Goal: Transaction & Acquisition: Purchase product/service

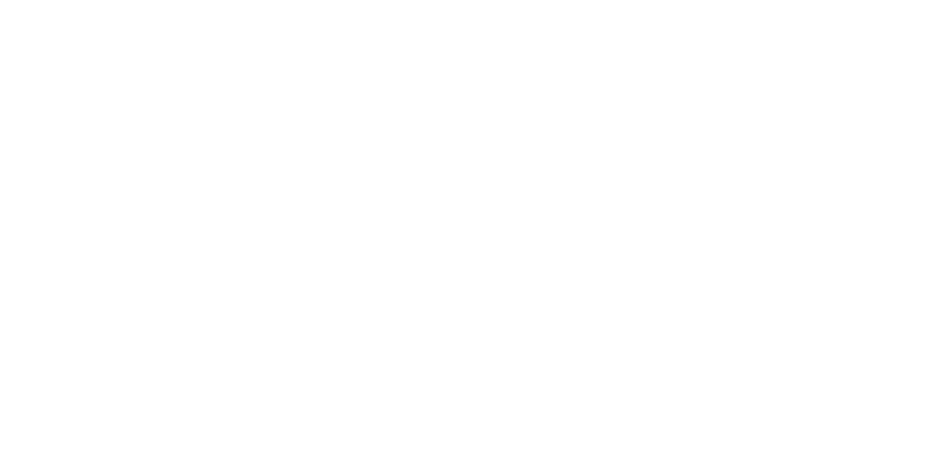
select select "*"
select select "**"
select select "****"
select select "*"
select select "**"
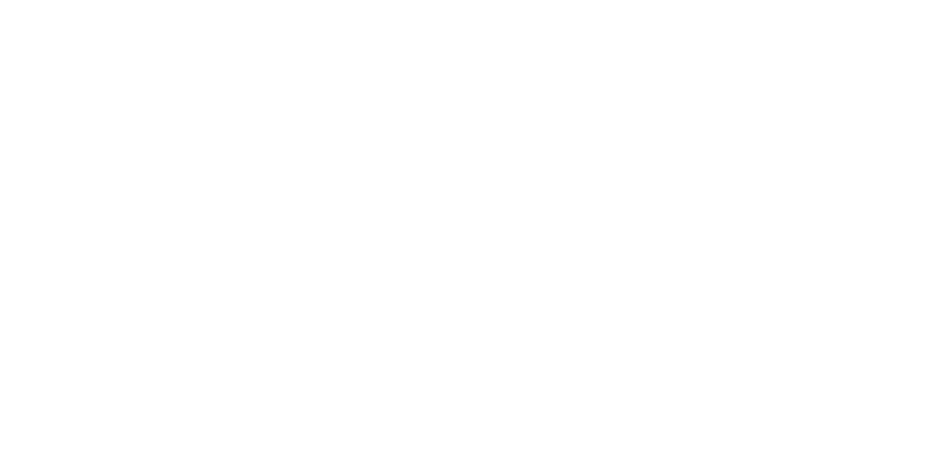
select select "****"
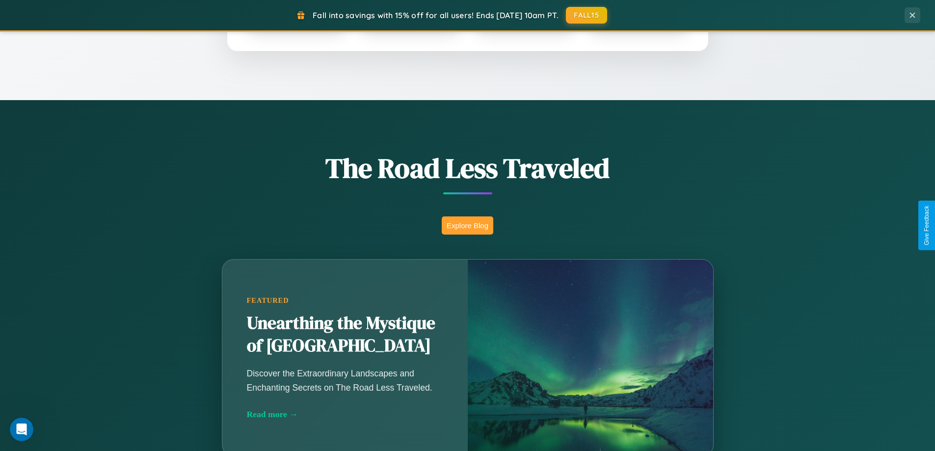
click at [467, 225] on button "Explore Blog" at bounding box center [468, 225] width 52 height 18
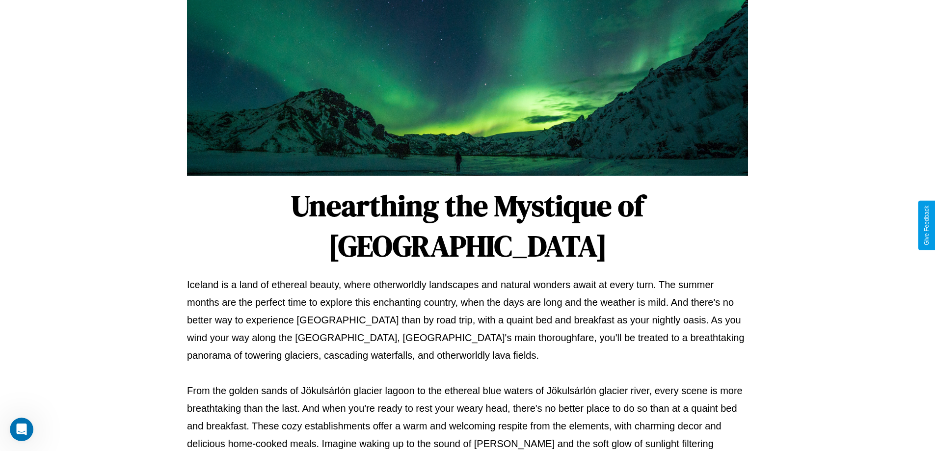
scroll to position [318, 0]
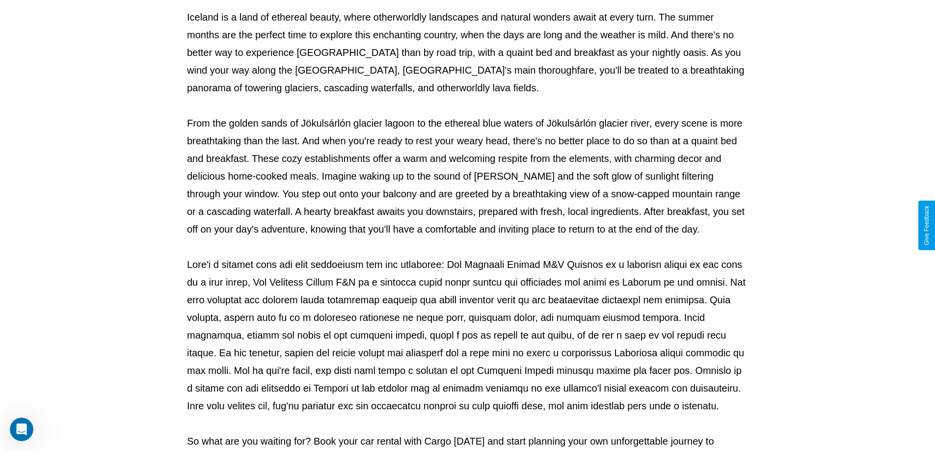
select select "*"
select select "**"
select select "****"
select select "*"
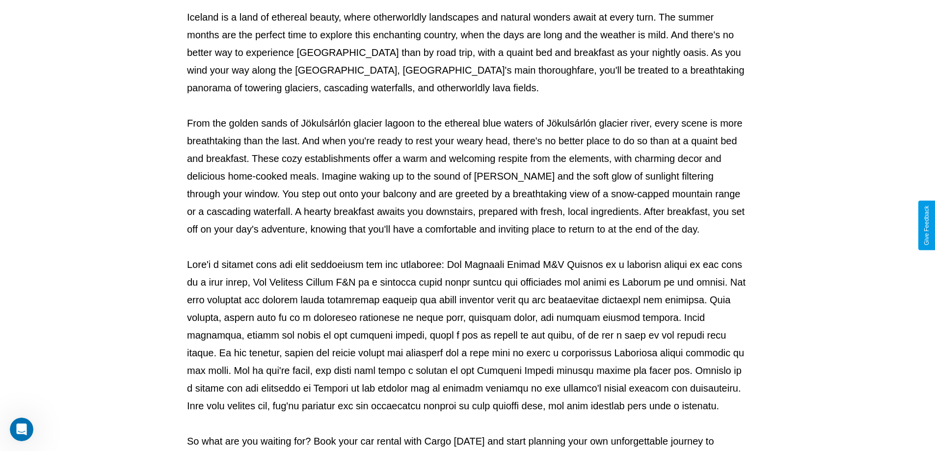
select select "**"
select select "****"
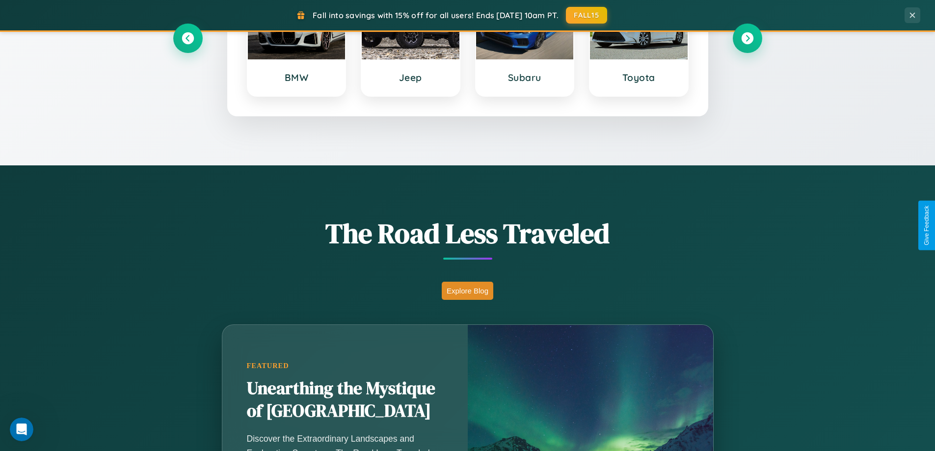
scroll to position [423, 0]
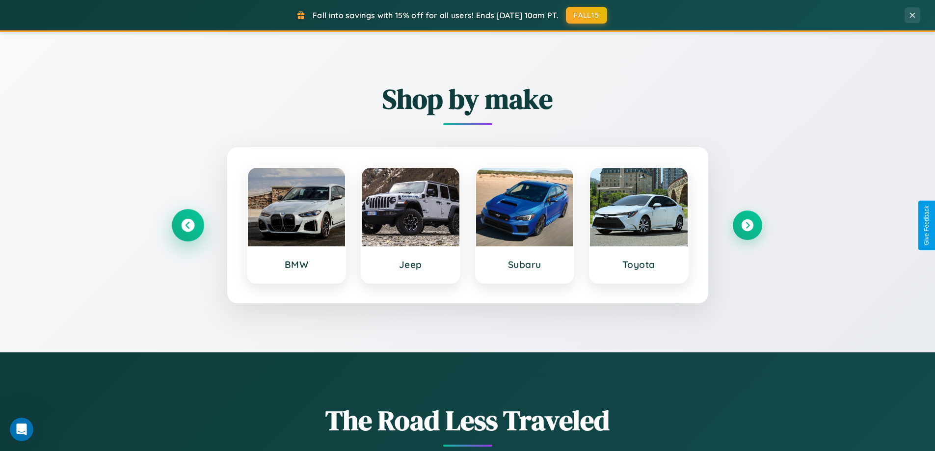
click at [187, 225] on icon at bounding box center [187, 225] width 13 height 13
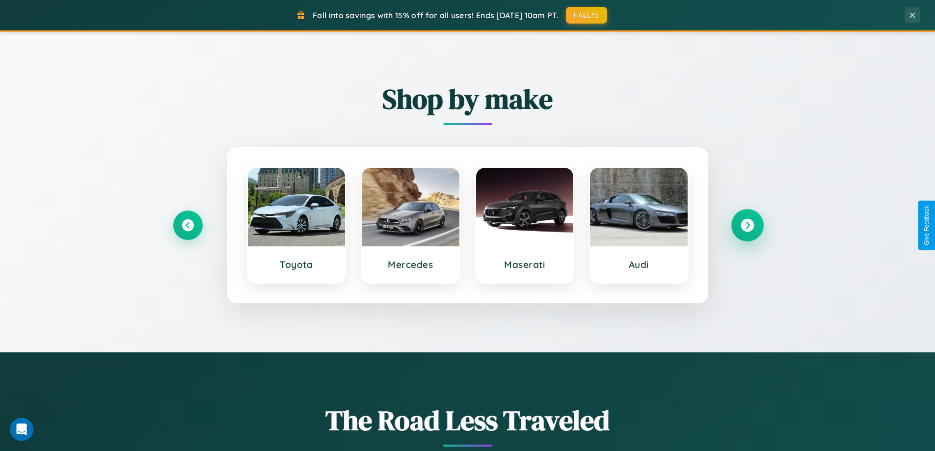
click at [747, 225] on icon at bounding box center [747, 225] width 13 height 13
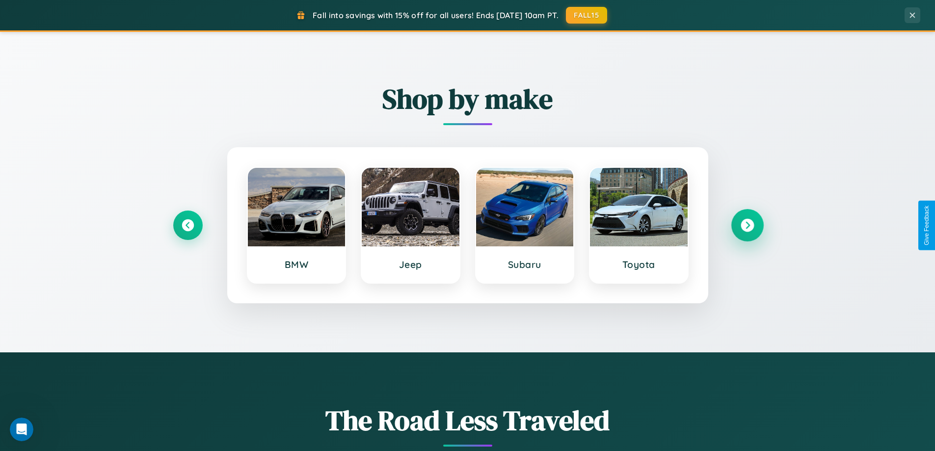
click at [747, 225] on icon at bounding box center [747, 225] width 13 height 13
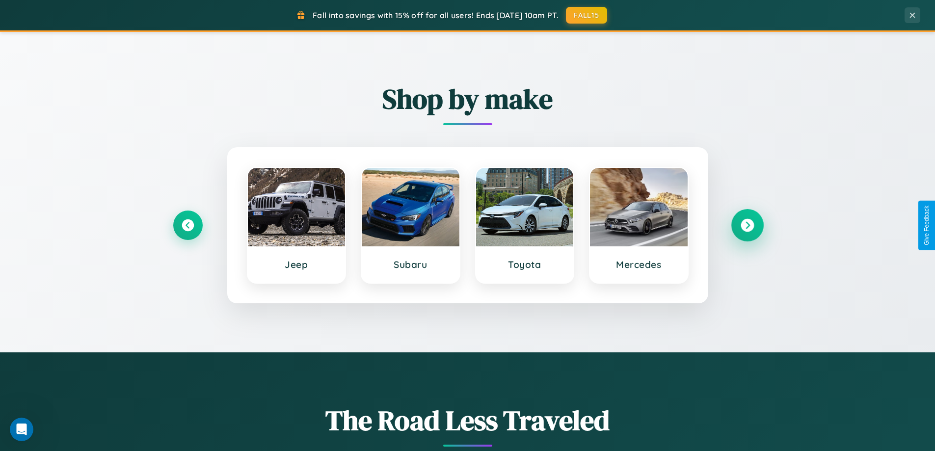
click at [747, 225] on icon at bounding box center [747, 225] width 13 height 13
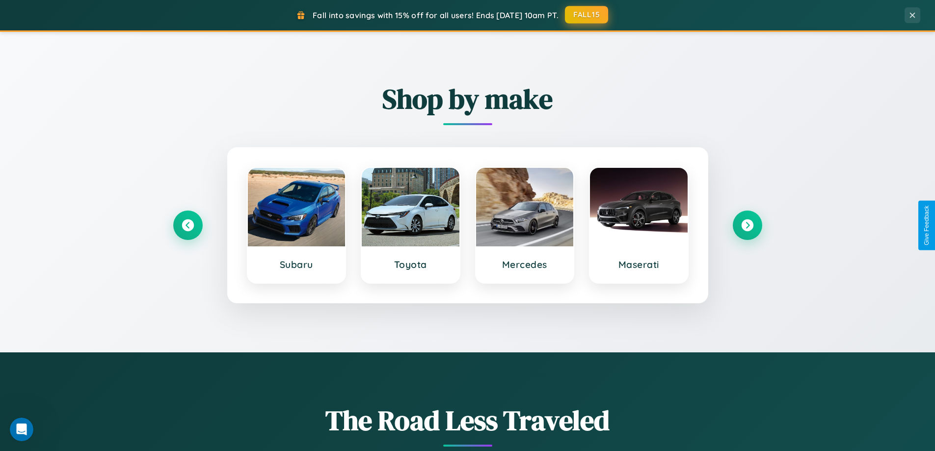
click at [587, 15] on button "FALL15" at bounding box center [586, 15] width 43 height 18
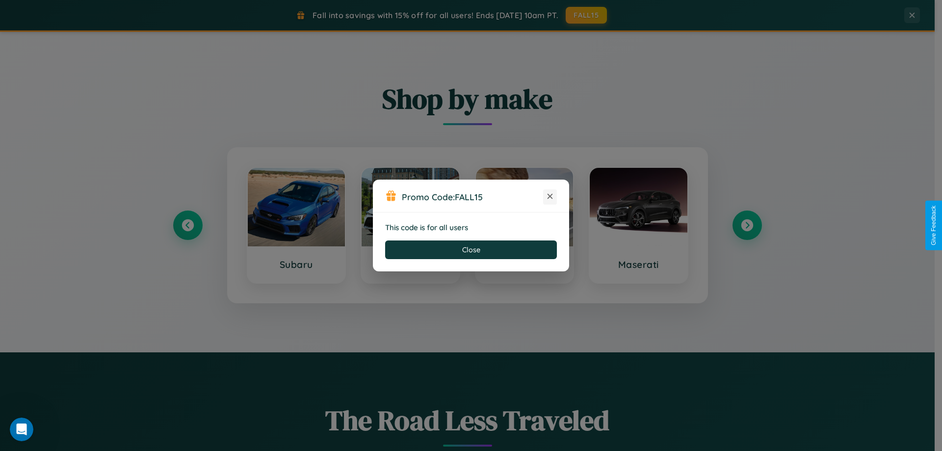
click at [550, 197] on icon at bounding box center [550, 196] width 10 height 10
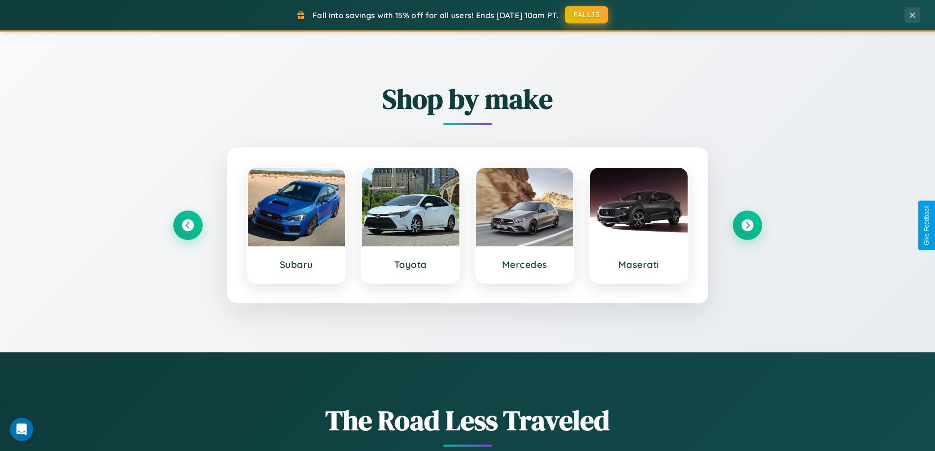
click at [587, 15] on button "FALL15" at bounding box center [586, 15] width 43 height 18
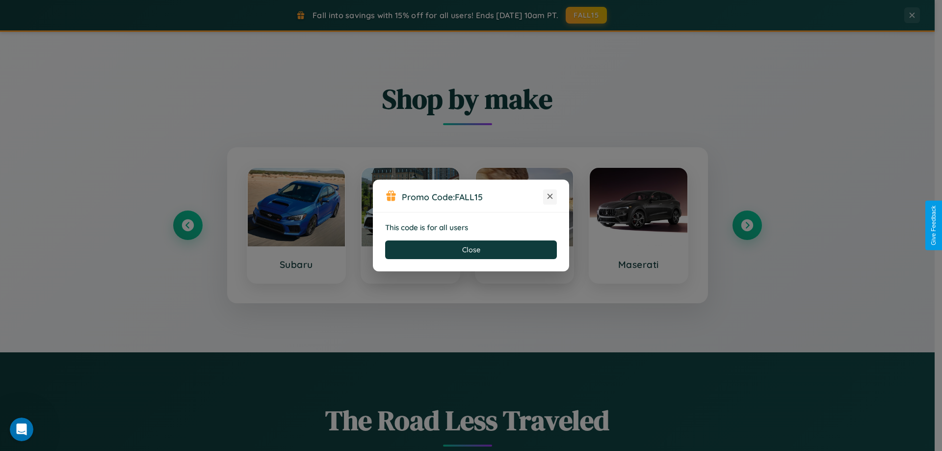
click at [550, 197] on icon at bounding box center [550, 196] width 10 height 10
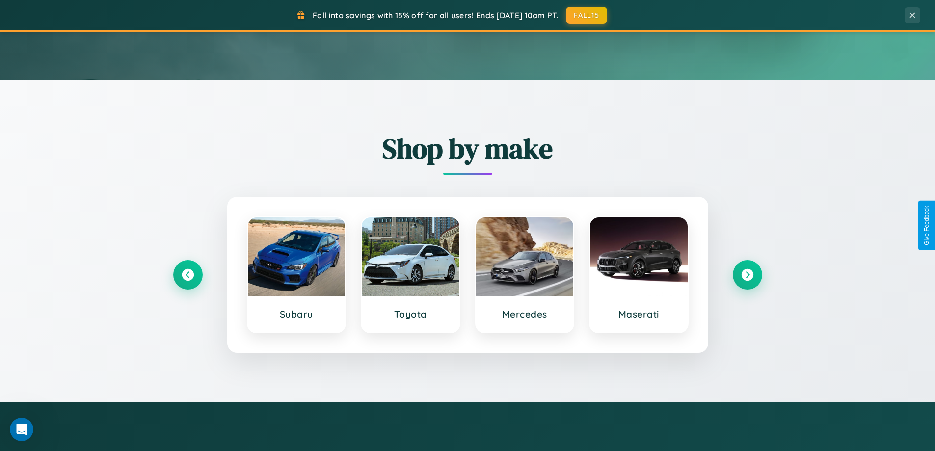
scroll to position [5, 0]
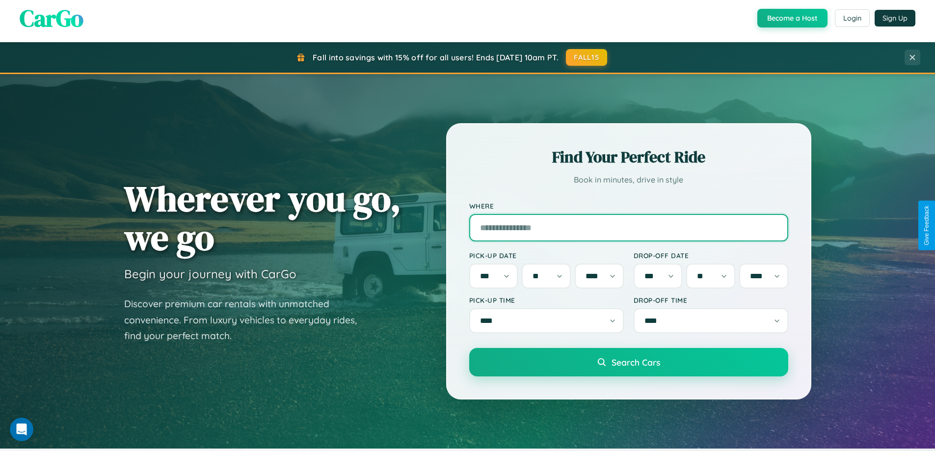
click at [628, 225] on input "Where" at bounding box center [628, 227] width 319 height 27
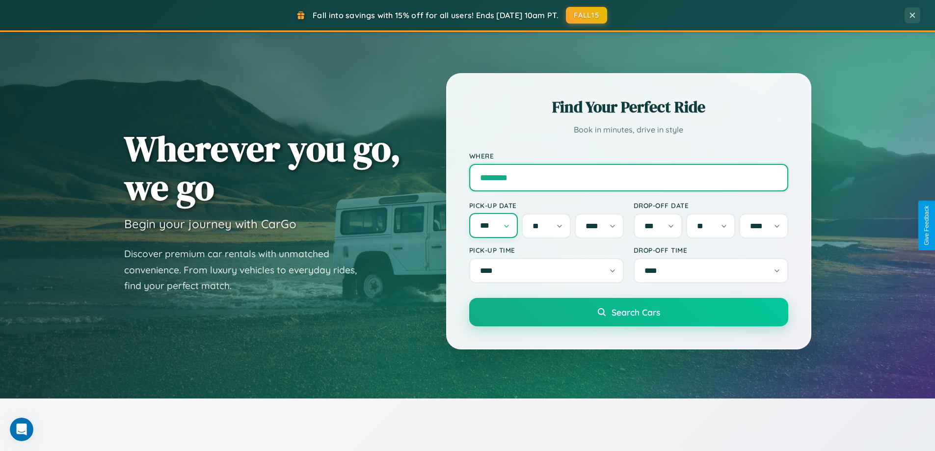
type input "********"
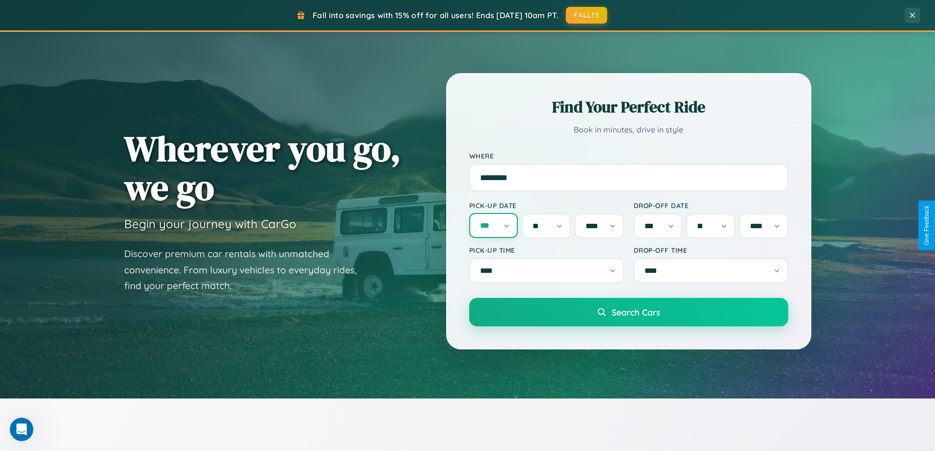
click at [493, 225] on select "*** *** *** *** *** *** *** *** *** *** *** ***" at bounding box center [493, 225] width 49 height 25
select select "*"
click at [546, 225] on select "* * * * * * * * * ** ** ** ** ** ** ** ** ** ** ** ** ** ** ** ** ** ** ** ** *…" at bounding box center [546, 225] width 49 height 25
select select "*"
click at [599, 225] on select "**** **** **** ****" at bounding box center [599, 225] width 49 height 25
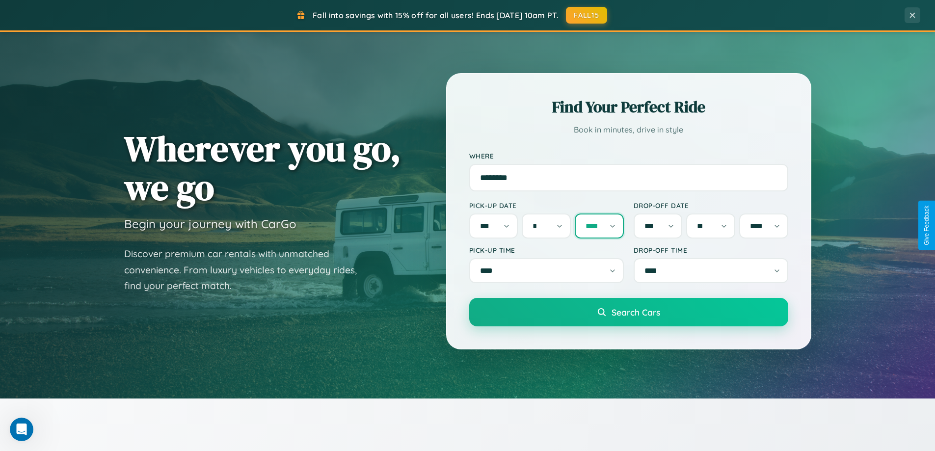
select select "****"
select select "*"
select select "****"
click at [658, 225] on select "*** *** *** *** *** *** *** *** *** *** *** ***" at bounding box center [658, 225] width 49 height 25
click at [711, 225] on select "* * * * * * * * * ** ** ** ** ** ** ** ** ** ** ** ** ** ** ** ** ** ** ** ** *…" at bounding box center [710, 225] width 49 height 25
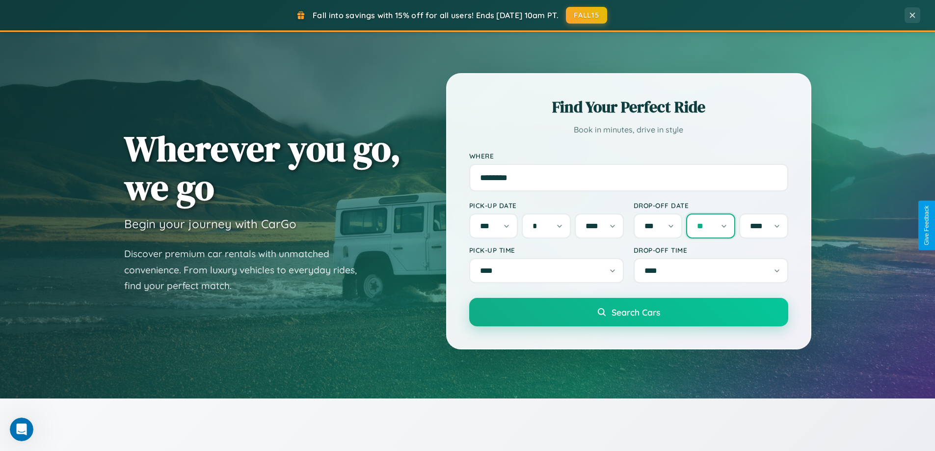
select select "**"
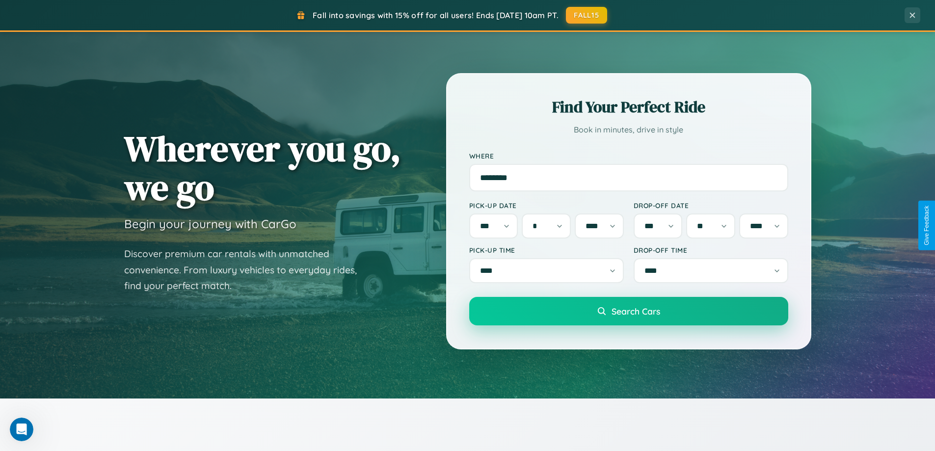
click at [628, 314] on span "Search Cars" at bounding box center [636, 311] width 49 height 11
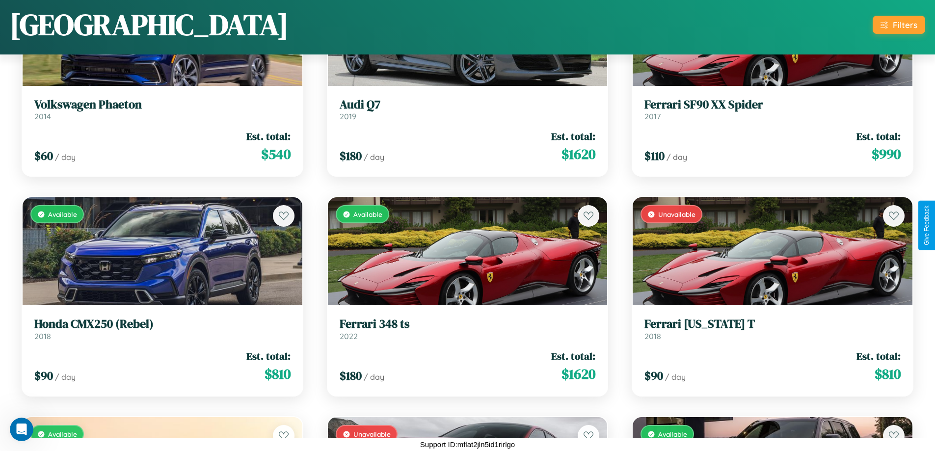
scroll to position [798, 0]
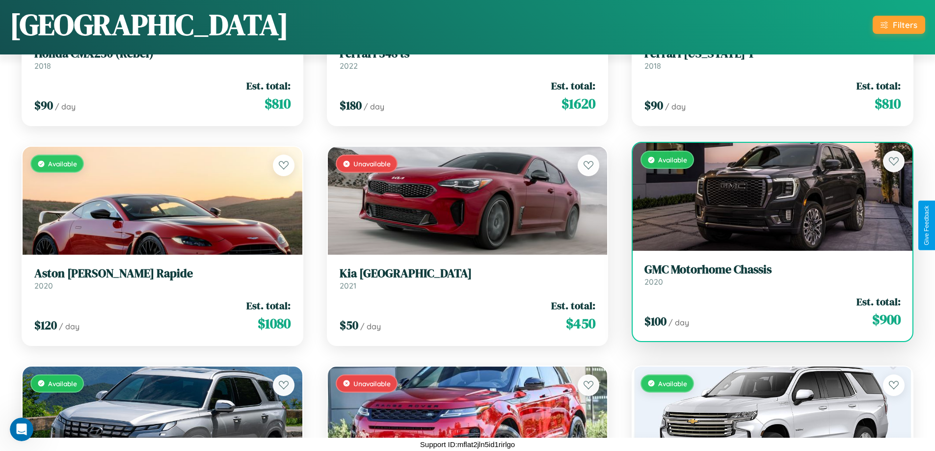
click at [766, 197] on div "Available" at bounding box center [773, 197] width 280 height 108
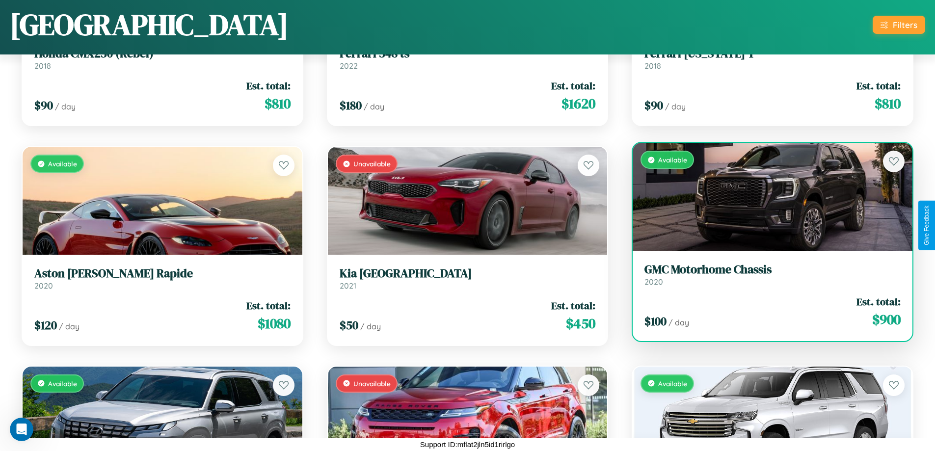
click at [766, 197] on div "Available" at bounding box center [773, 197] width 280 height 108
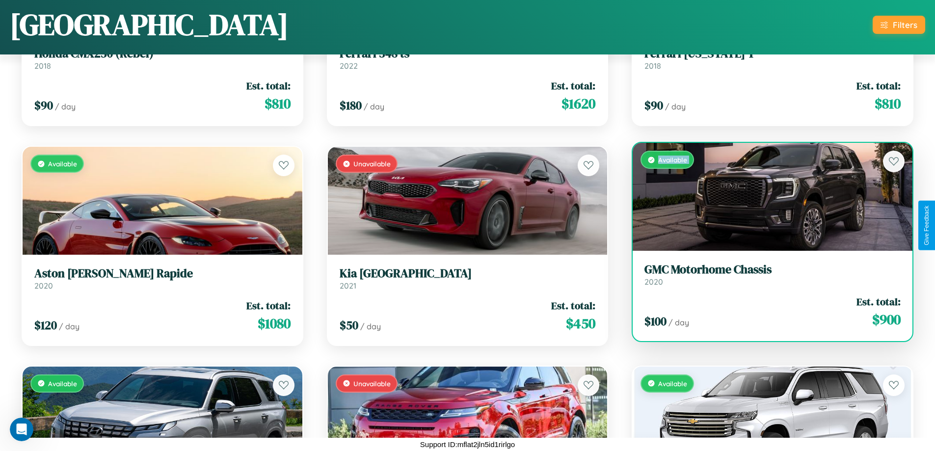
click at [766, 197] on div "Available" at bounding box center [773, 197] width 280 height 108
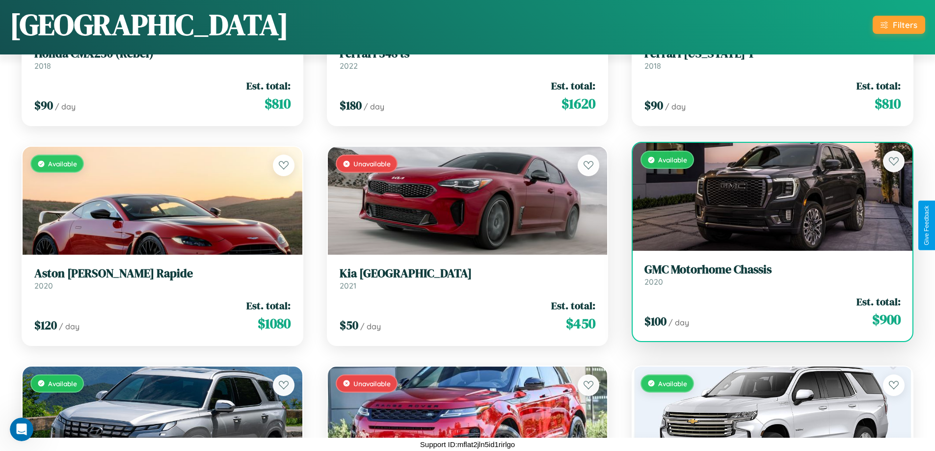
click at [766, 197] on div "Available" at bounding box center [773, 197] width 280 height 108
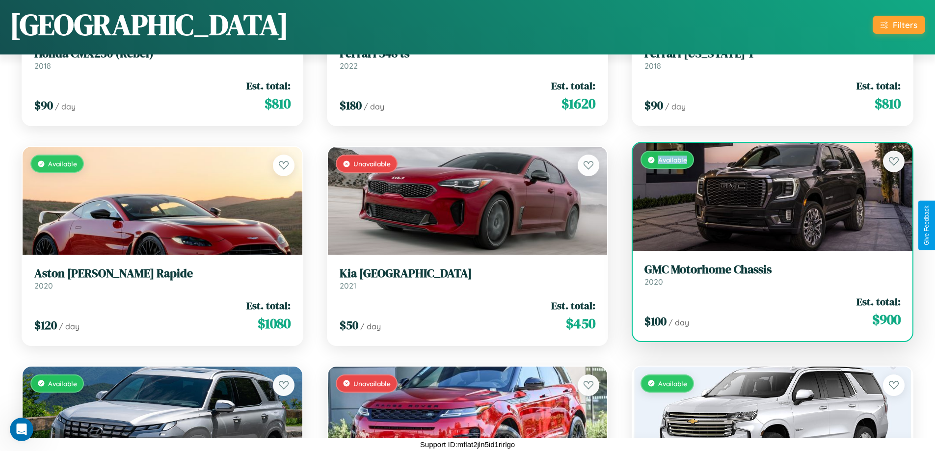
click at [766, 197] on div "Available" at bounding box center [773, 197] width 280 height 108
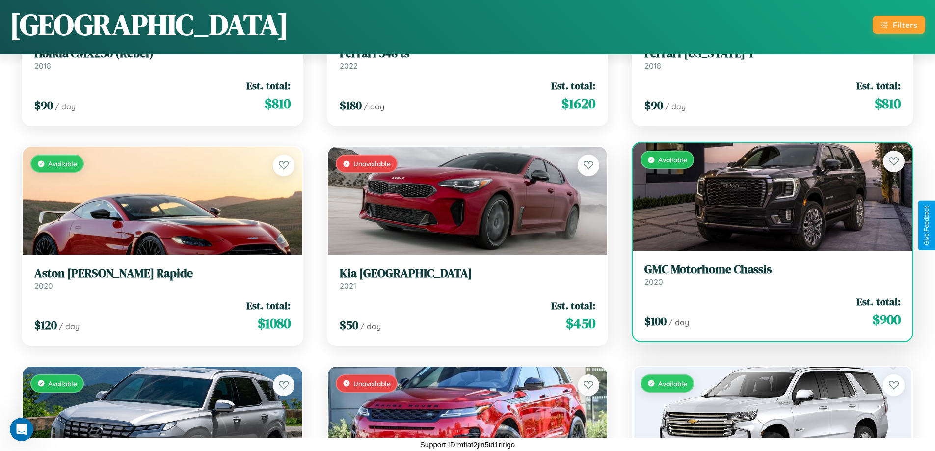
click at [766, 274] on h3 "GMC Motorhome Chassis" at bounding box center [772, 270] width 256 height 14
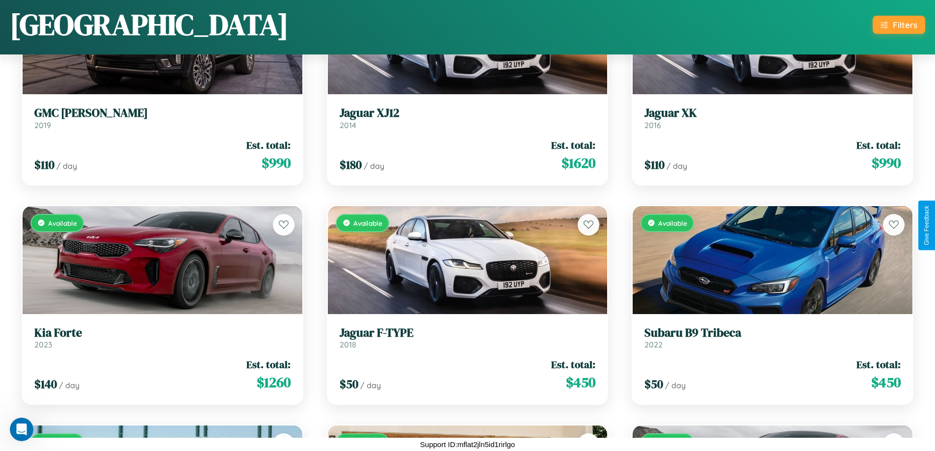
scroll to position [1457, 0]
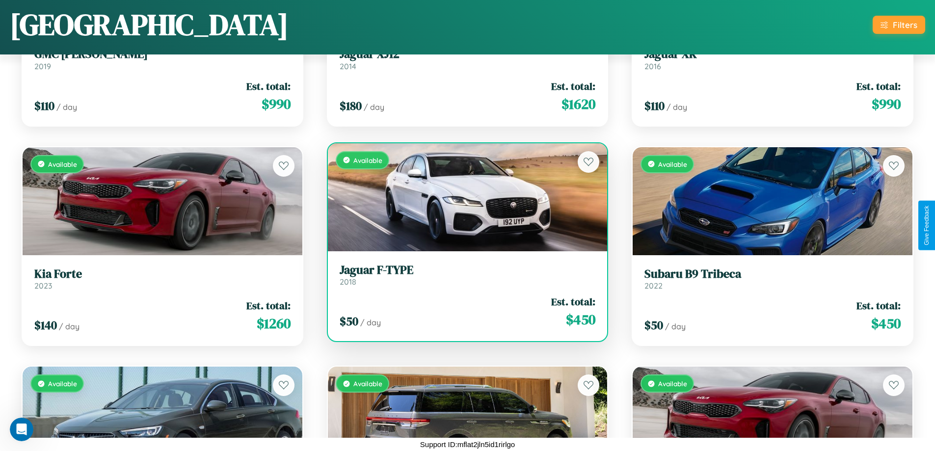
click at [463, 274] on h3 "Jaguar F-TYPE" at bounding box center [468, 270] width 256 height 14
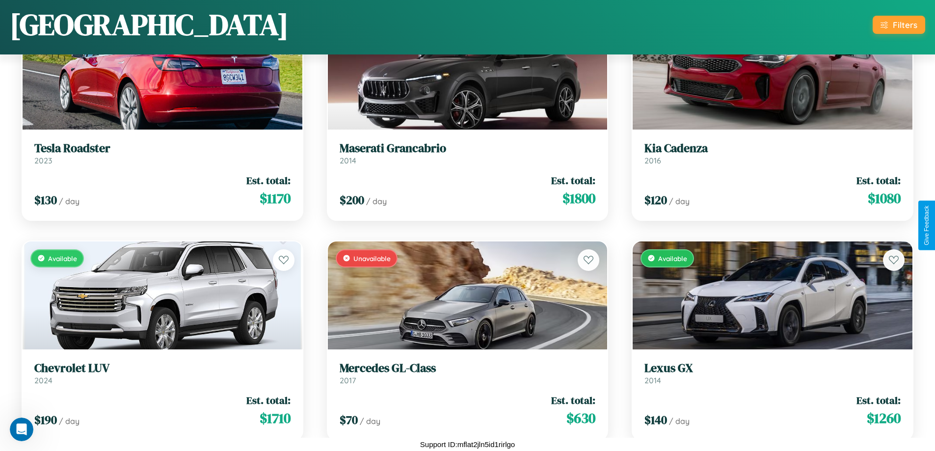
scroll to position [6291, 0]
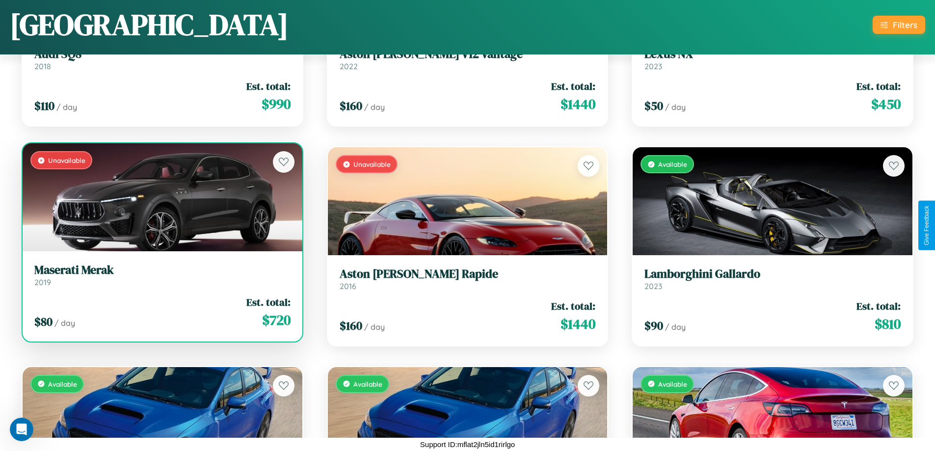
click at [161, 275] on h3 "Maserati Merak" at bounding box center [162, 270] width 256 height 14
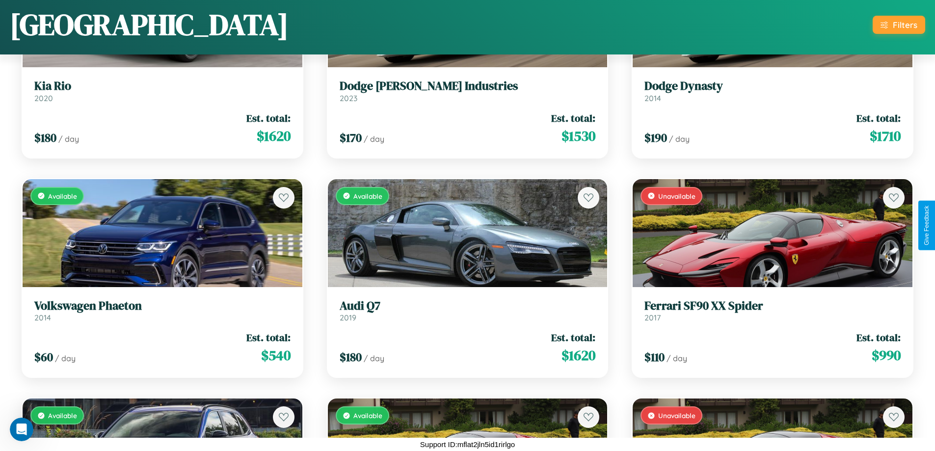
scroll to position [798, 0]
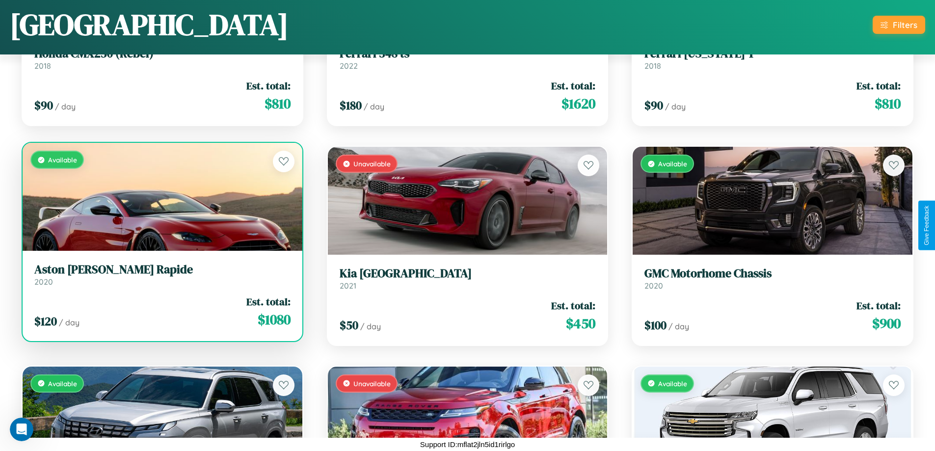
click at [161, 201] on div "Available" at bounding box center [163, 197] width 280 height 108
click at [161, 197] on div "Available" at bounding box center [163, 197] width 280 height 108
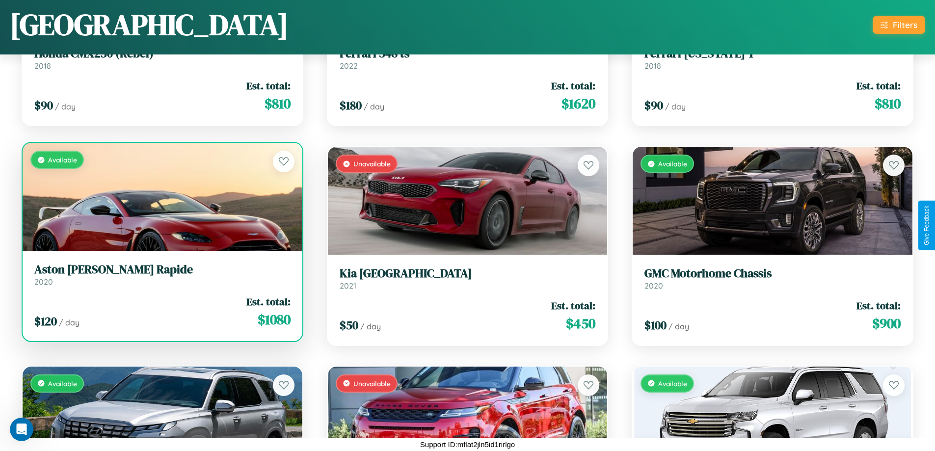
click at [161, 197] on div "Available" at bounding box center [163, 197] width 280 height 108
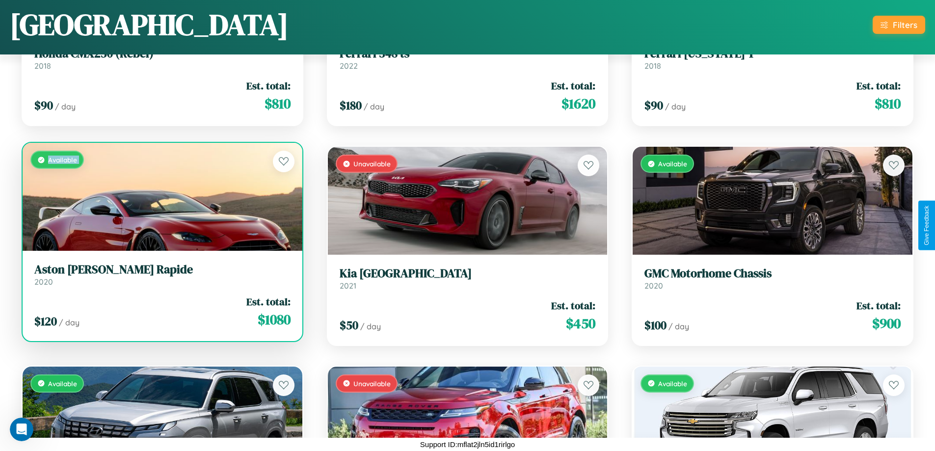
click at [161, 197] on div "Available" at bounding box center [163, 197] width 280 height 108
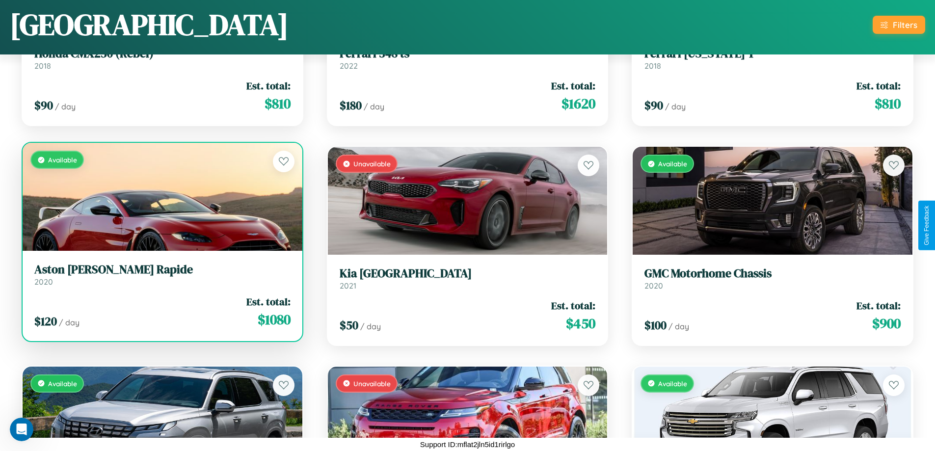
click at [161, 197] on div "Available" at bounding box center [163, 197] width 280 height 108
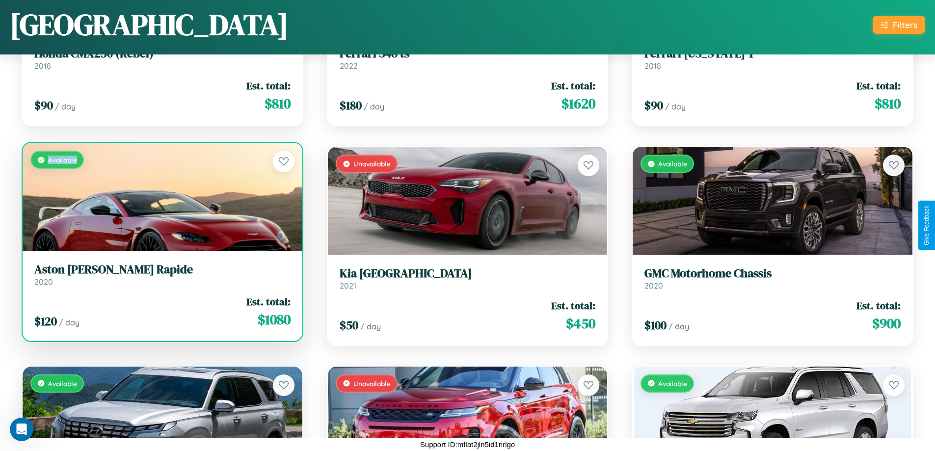
click at [161, 197] on div "Available" at bounding box center [163, 197] width 280 height 108
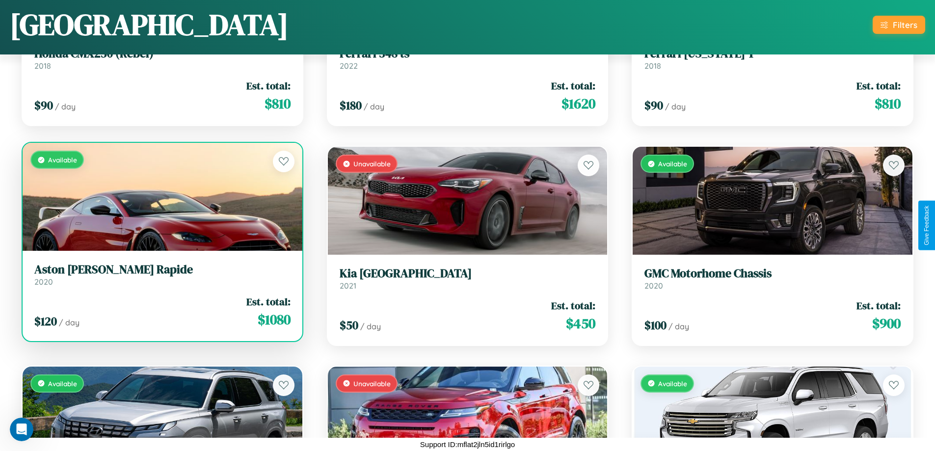
click at [161, 274] on h3 "Aston Martin Rapide" at bounding box center [162, 270] width 256 height 14
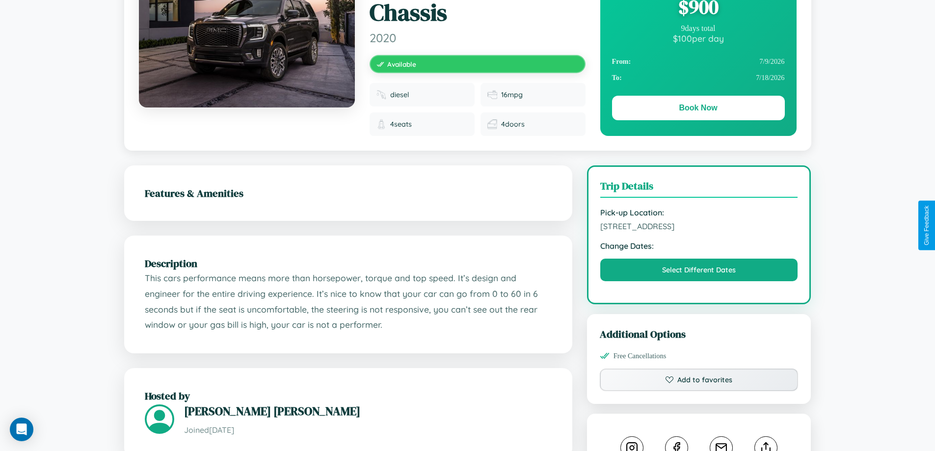
scroll to position [324, 0]
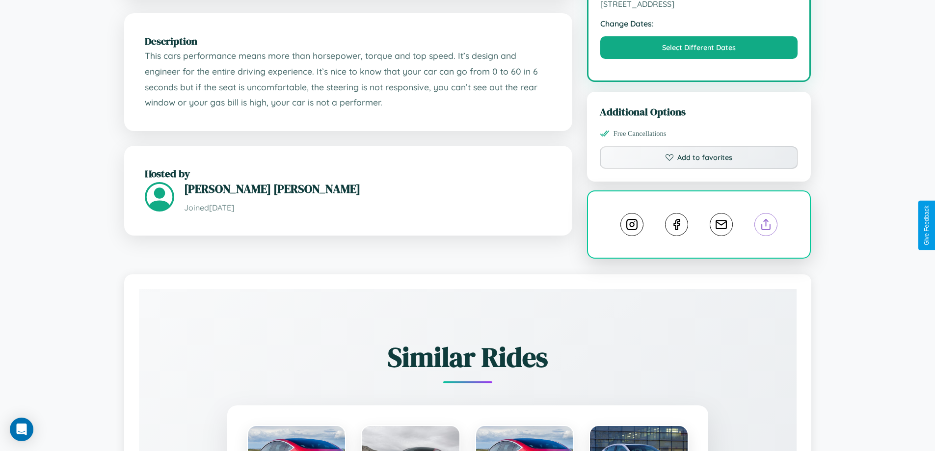
click at [766, 224] on line at bounding box center [766, 222] width 0 height 7
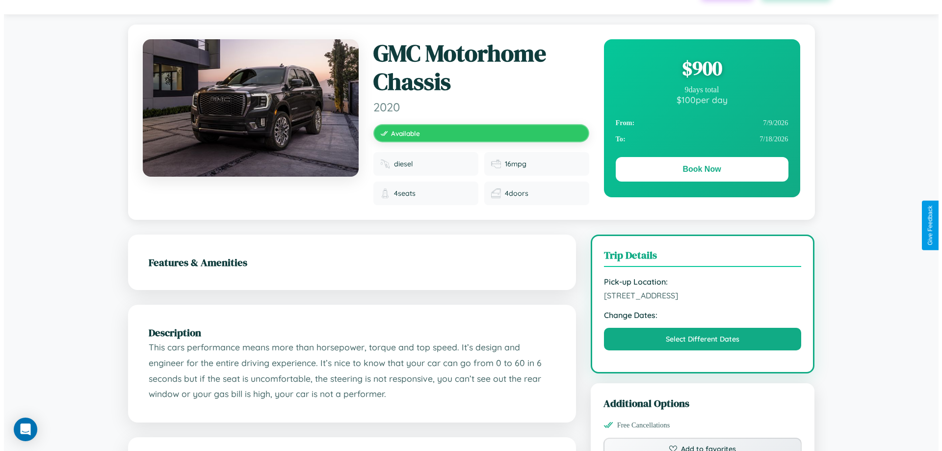
scroll to position [0, 0]
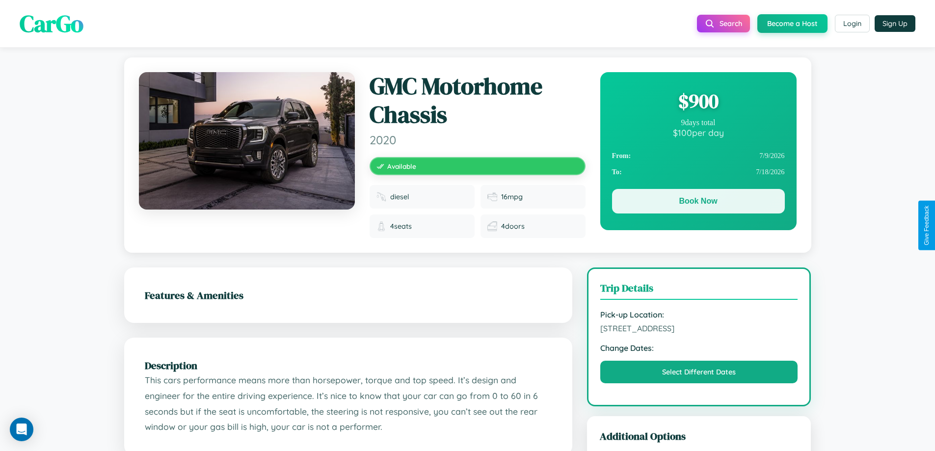
click at [698, 201] on button "Book Now" at bounding box center [698, 201] width 173 height 25
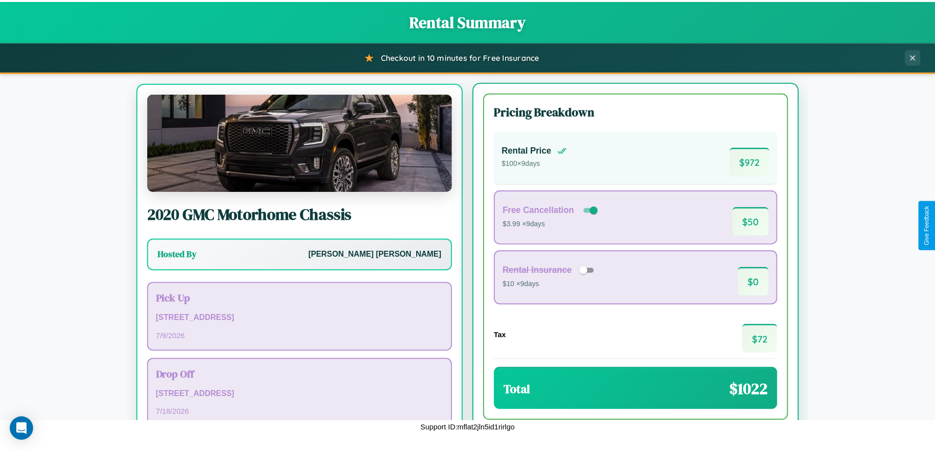
scroll to position [46, 0]
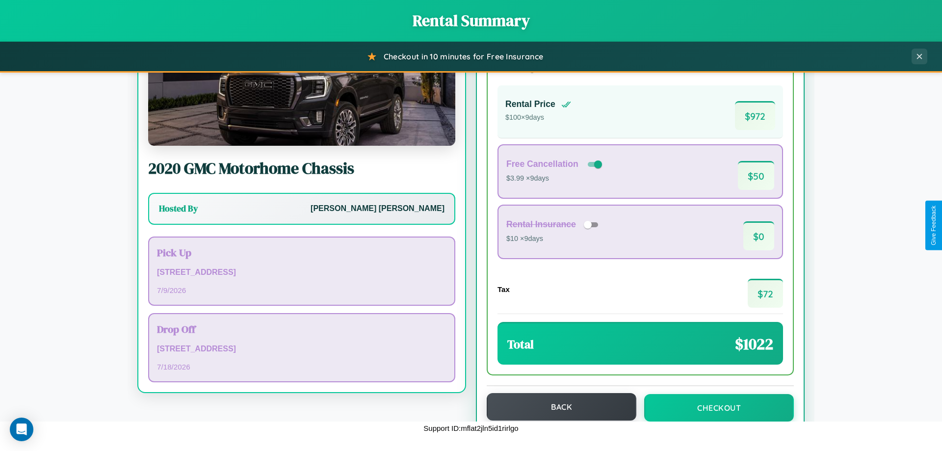
click at [557, 407] on button "Back" at bounding box center [562, 406] width 150 height 27
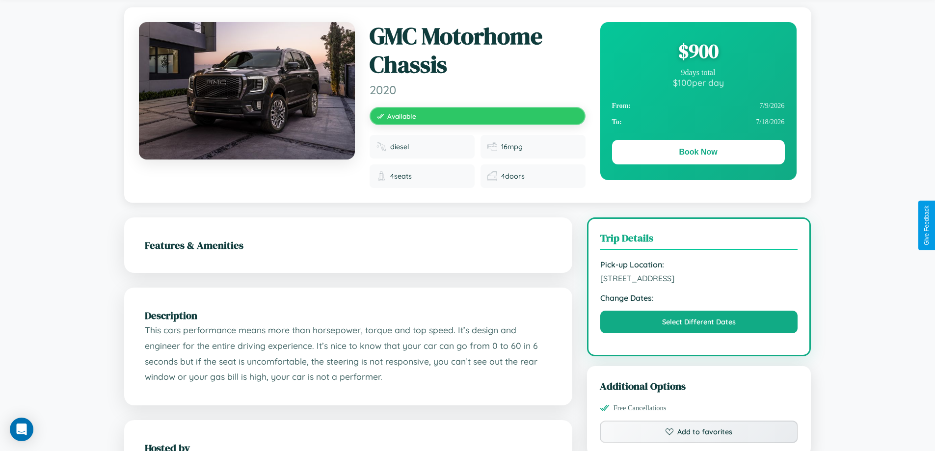
scroll to position [324, 0]
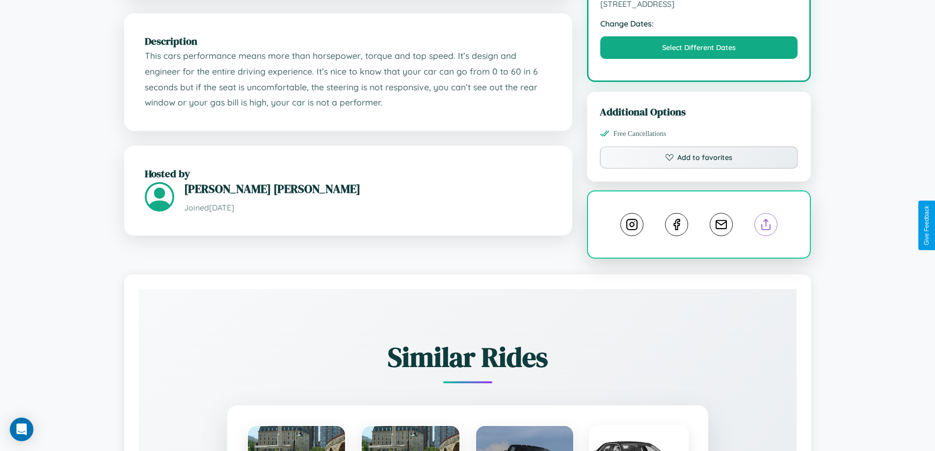
click at [766, 225] on line at bounding box center [766, 222] width 0 height 7
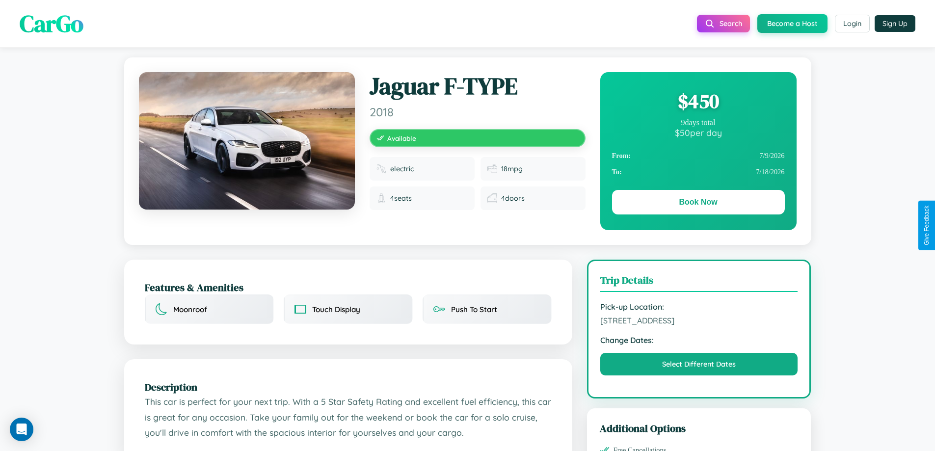
click at [698, 101] on div "$ 450" at bounding box center [698, 101] width 173 height 27
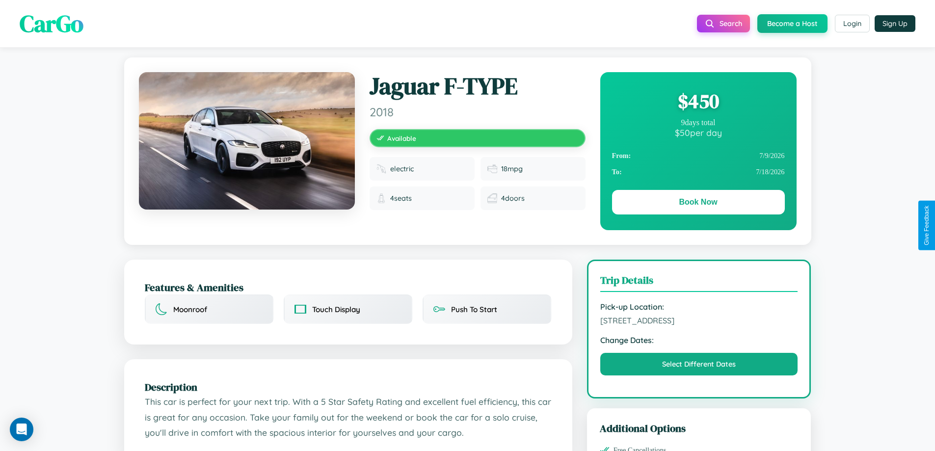
click at [698, 101] on div "$ 450" at bounding box center [698, 101] width 173 height 27
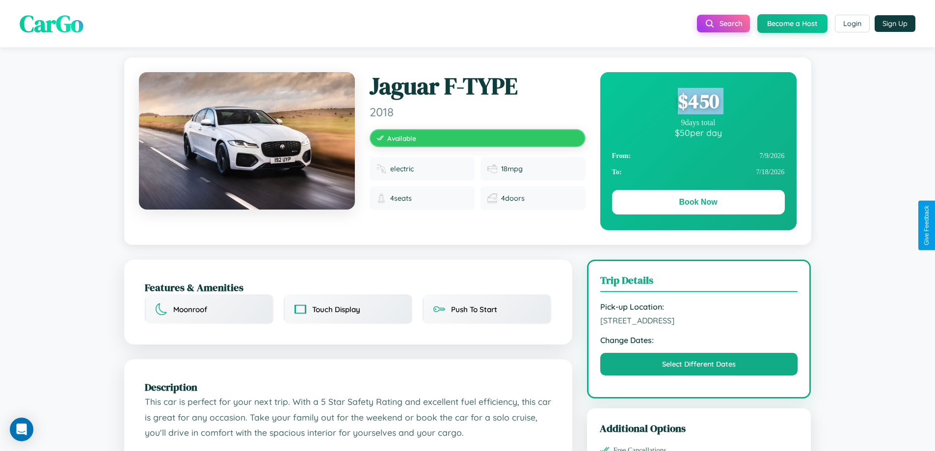
click at [698, 101] on div "$ 450" at bounding box center [698, 101] width 173 height 27
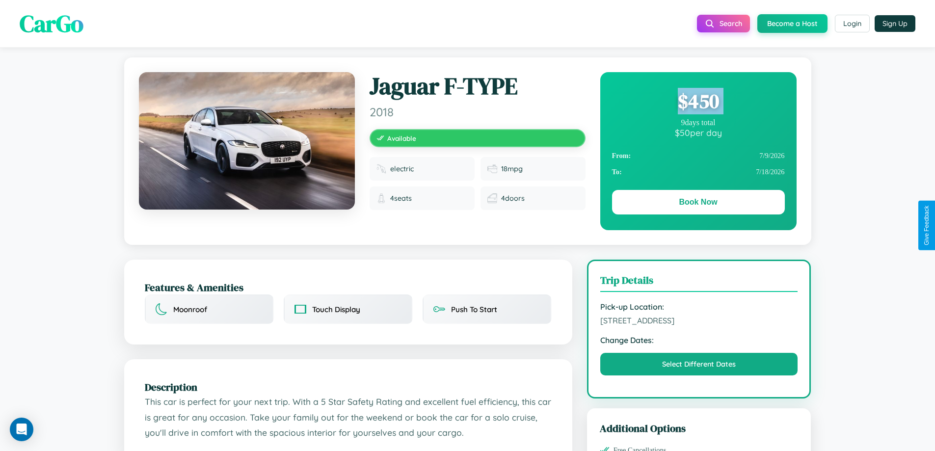
click at [698, 101] on div "$ 450" at bounding box center [698, 101] width 173 height 27
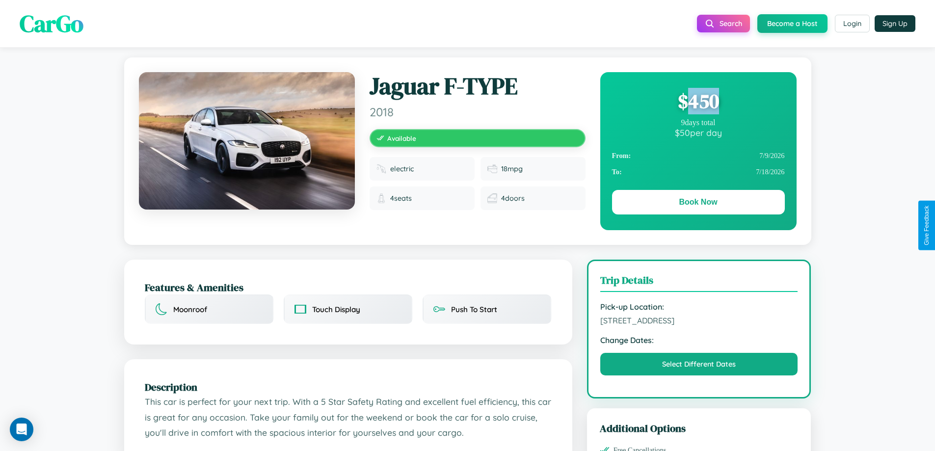
click at [698, 101] on div "$ 450" at bounding box center [698, 101] width 173 height 27
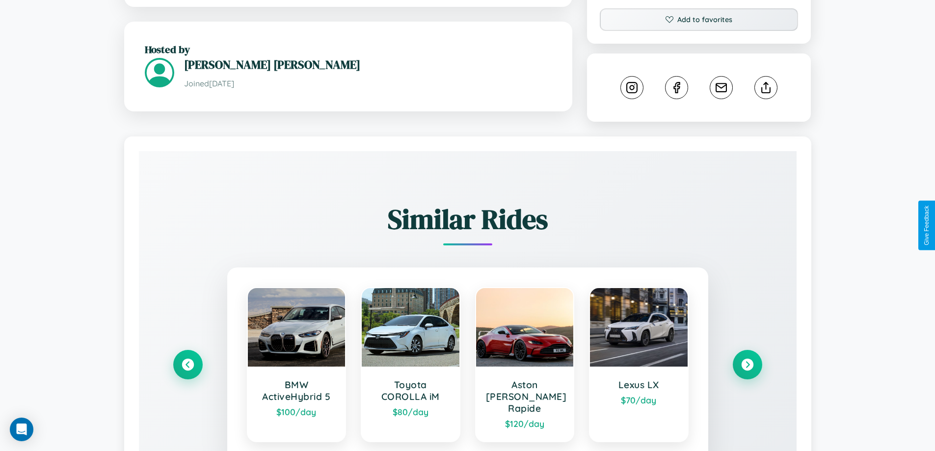
scroll to position [540, 0]
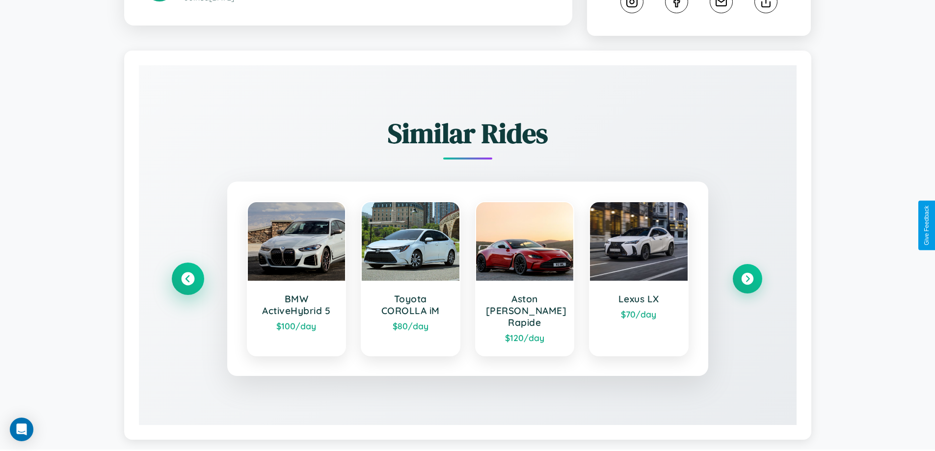
click at [187, 273] on icon at bounding box center [187, 278] width 13 height 13
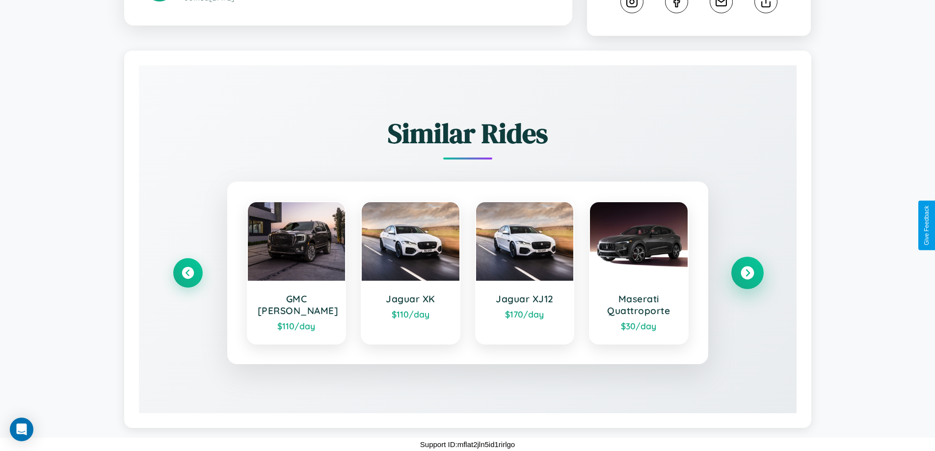
click at [747, 273] on icon at bounding box center [747, 272] width 13 height 13
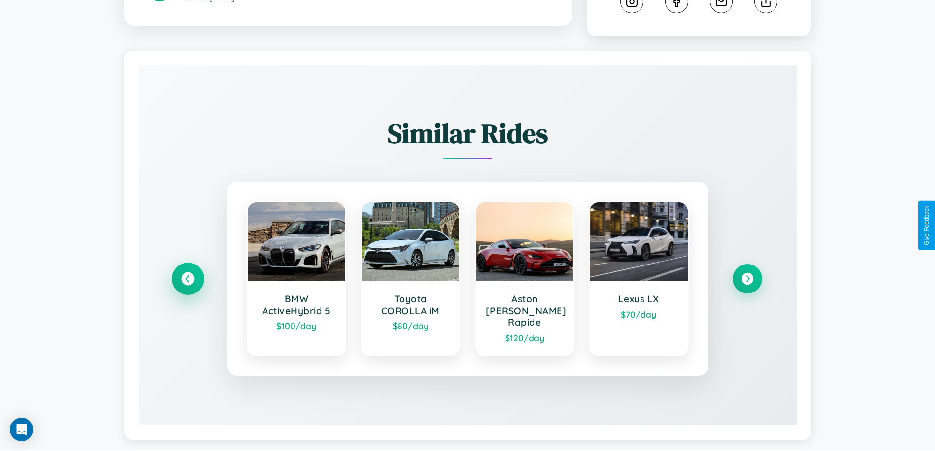
click at [187, 273] on icon at bounding box center [187, 278] width 13 height 13
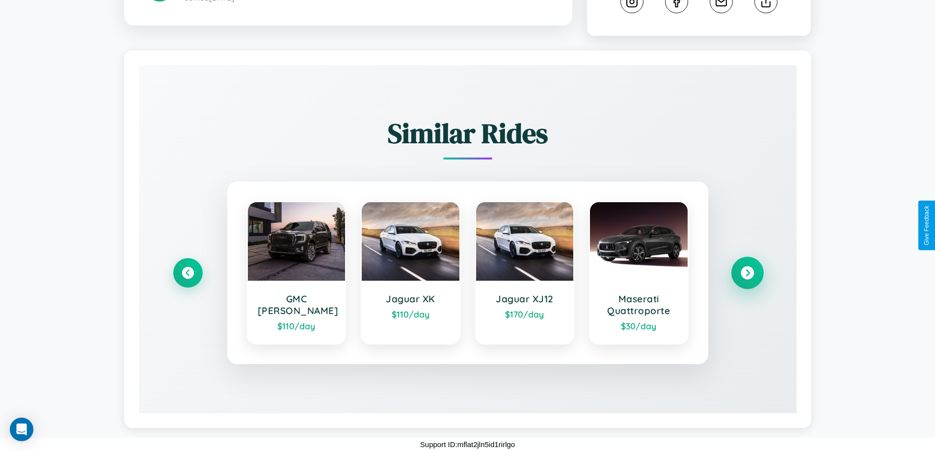
click at [747, 273] on icon at bounding box center [747, 272] width 13 height 13
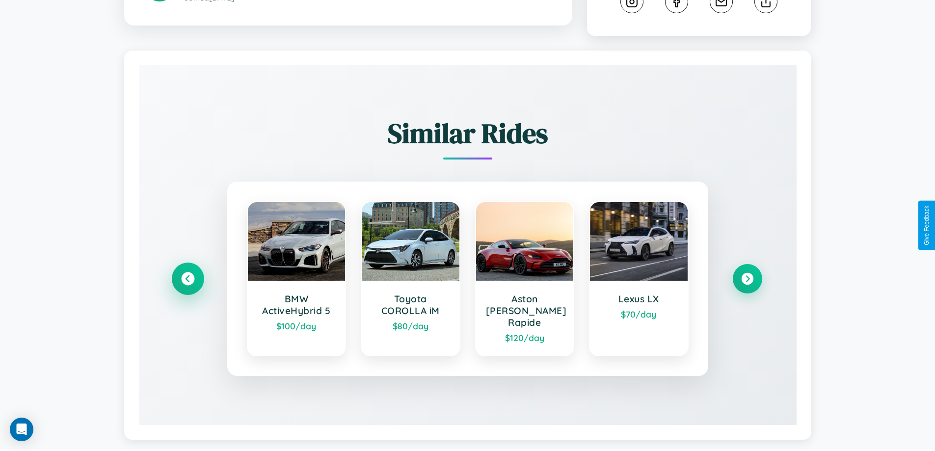
click at [187, 273] on icon at bounding box center [187, 278] width 13 height 13
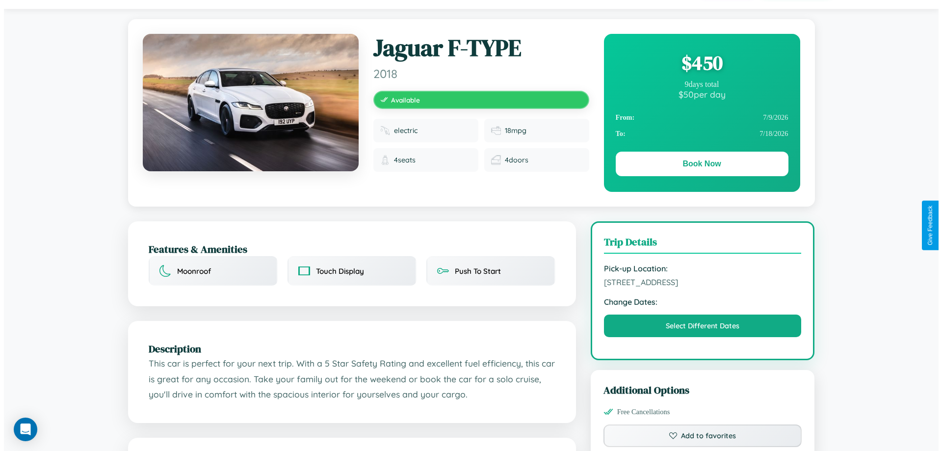
scroll to position [0, 0]
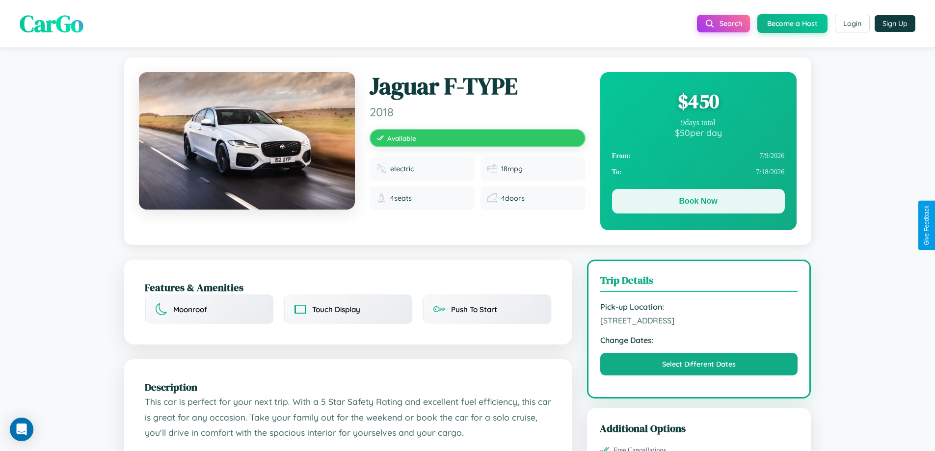
click at [698, 201] on button "Book Now" at bounding box center [698, 201] width 173 height 25
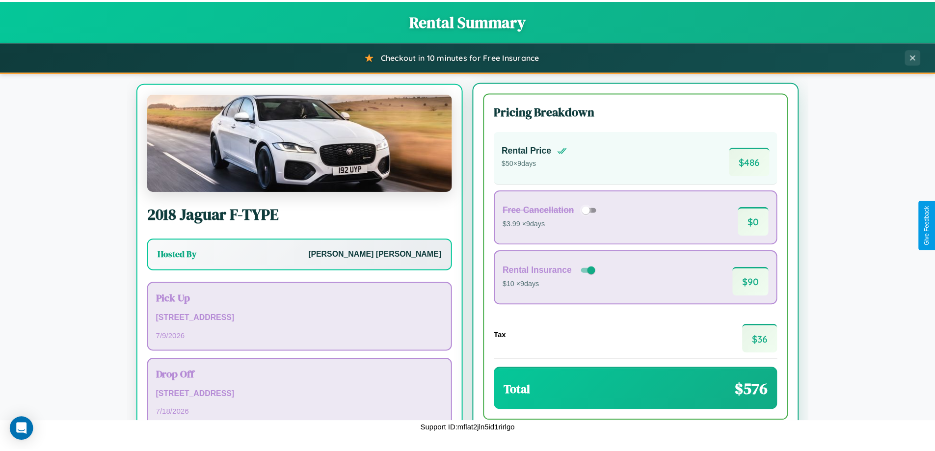
scroll to position [46, 0]
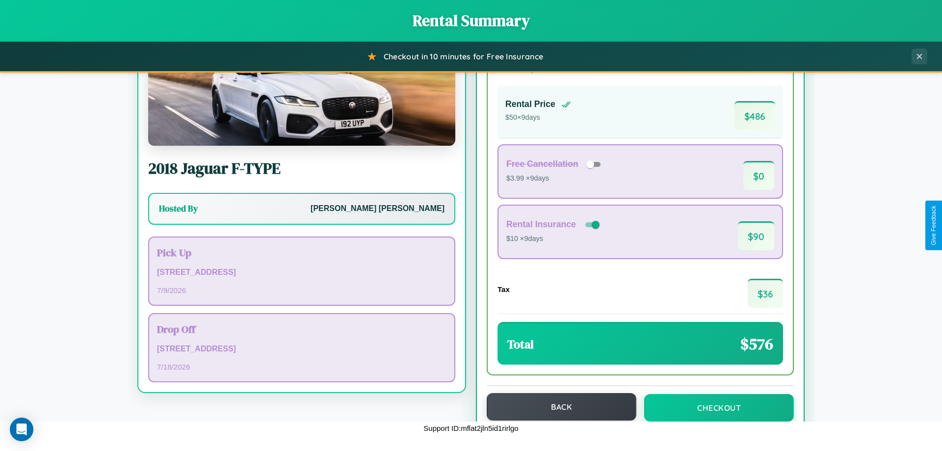
click at [557, 407] on button "Back" at bounding box center [562, 406] width 150 height 27
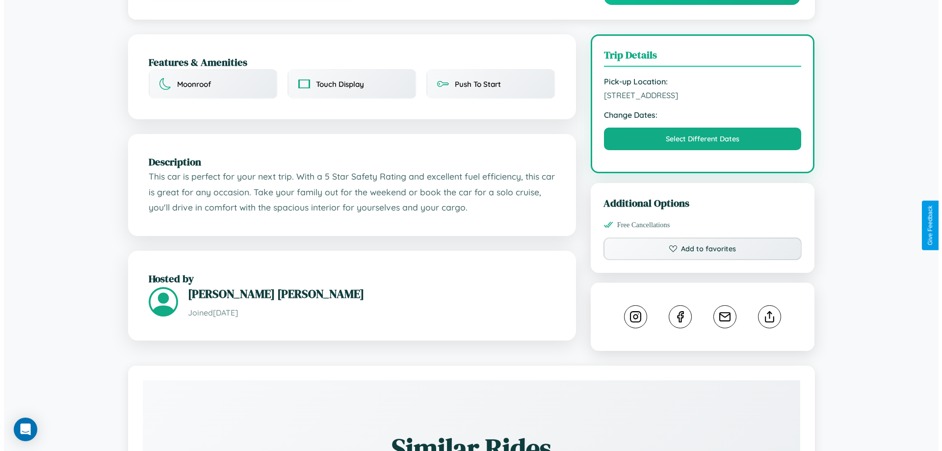
scroll to position [249, 0]
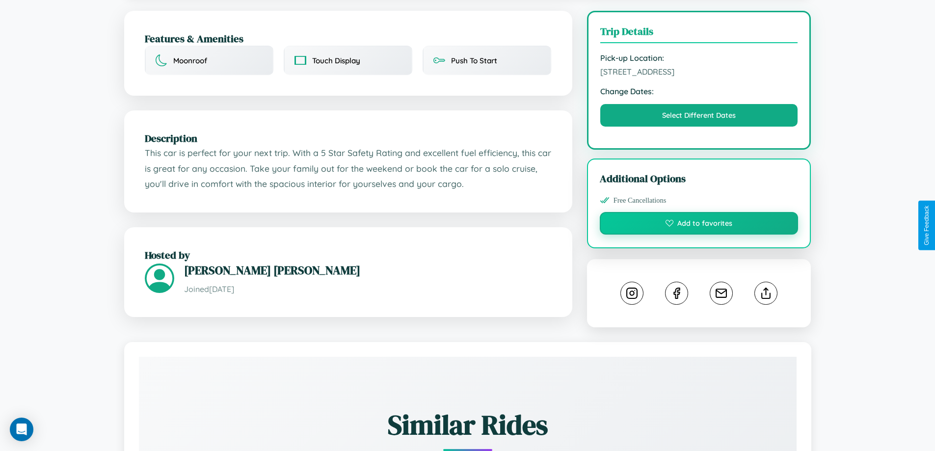
click at [699, 225] on button "Add to favorites" at bounding box center [699, 223] width 199 height 23
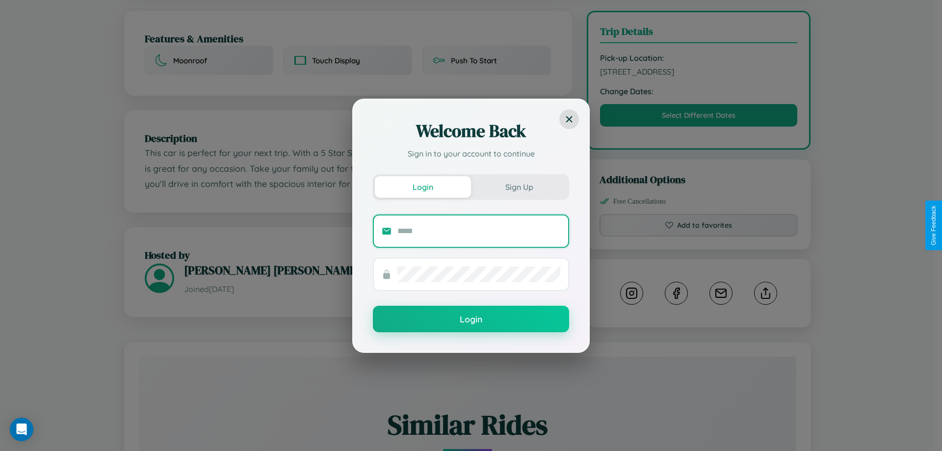
click at [479, 231] on input "text" at bounding box center [479, 231] width 163 height 16
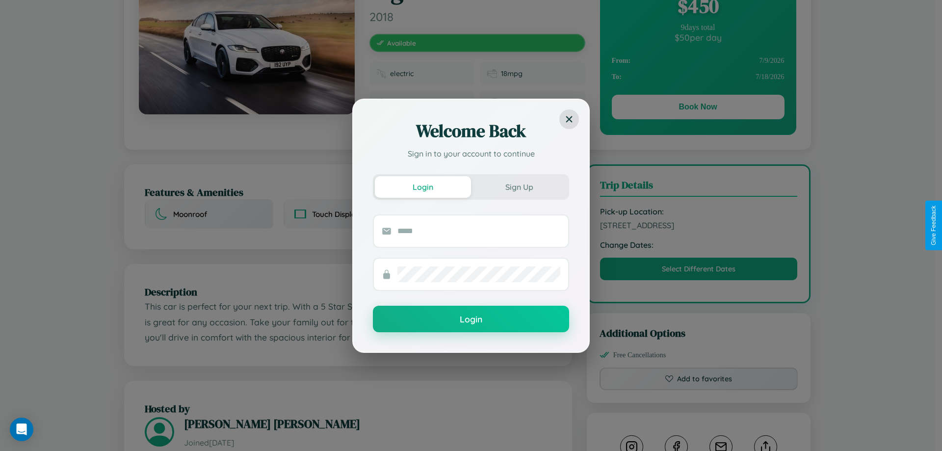
click at [699, 225] on div "Welcome Back Sign in to your account to continue Login Sign Up Login" at bounding box center [471, 225] width 942 height 451
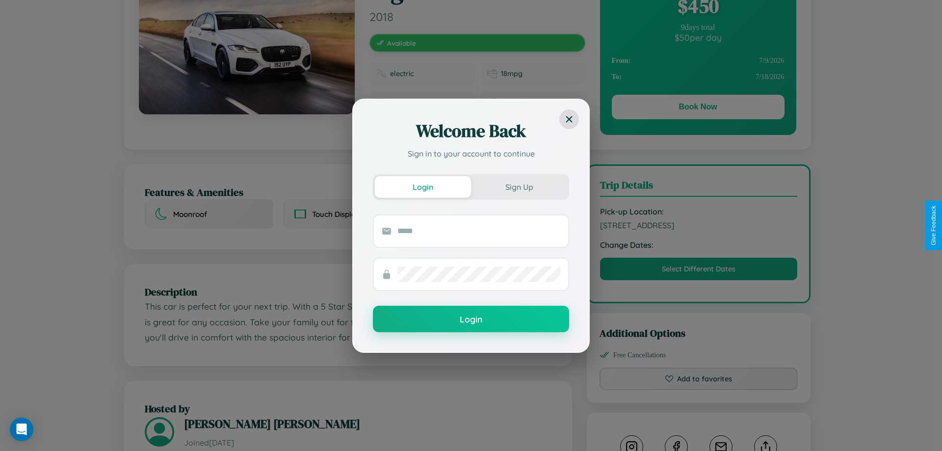
click at [699, 225] on div "Welcome Back Sign in to your account to continue Login Sign Up Login" at bounding box center [471, 225] width 942 height 451
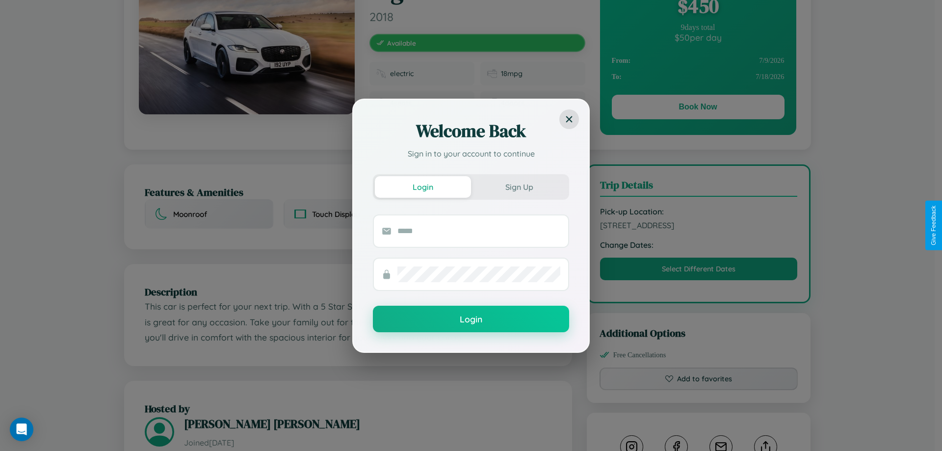
click at [699, 225] on div "Welcome Back Sign in to your account to continue Login Sign Up Login" at bounding box center [471, 225] width 942 height 451
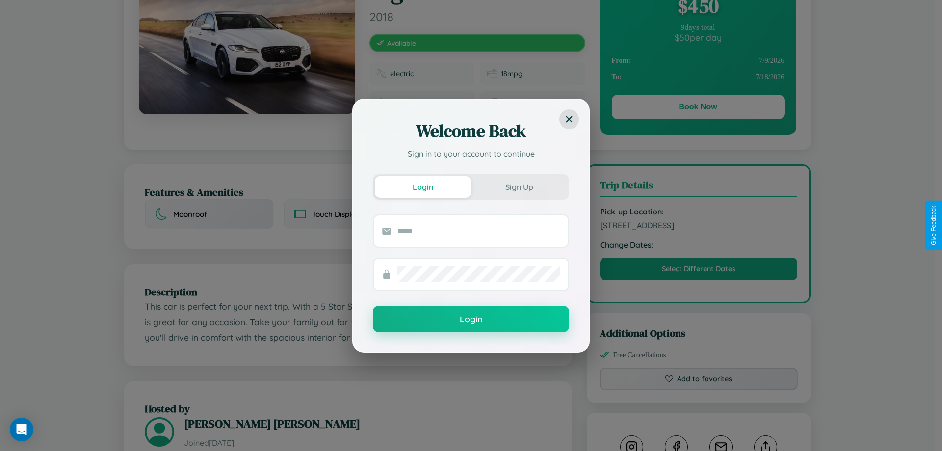
click at [699, 225] on div "Welcome Back Sign in to your account to continue Login Sign Up Login" at bounding box center [471, 225] width 942 height 451
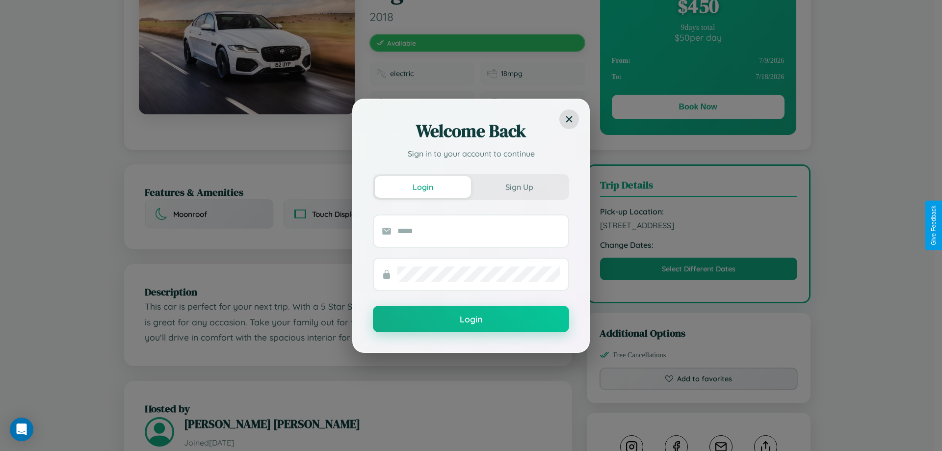
click at [699, 225] on div "Welcome Back Sign in to your account to continue Login Sign Up Login" at bounding box center [471, 225] width 942 height 451
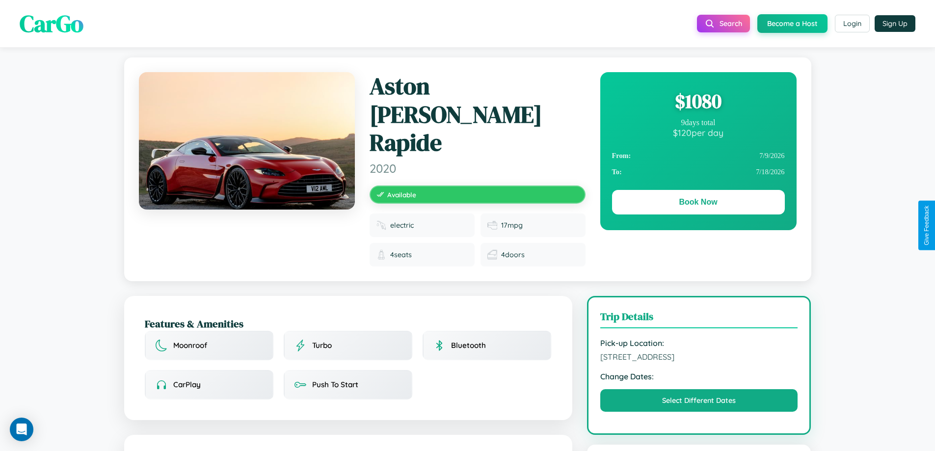
click at [698, 101] on div "$ 1080" at bounding box center [698, 101] width 173 height 27
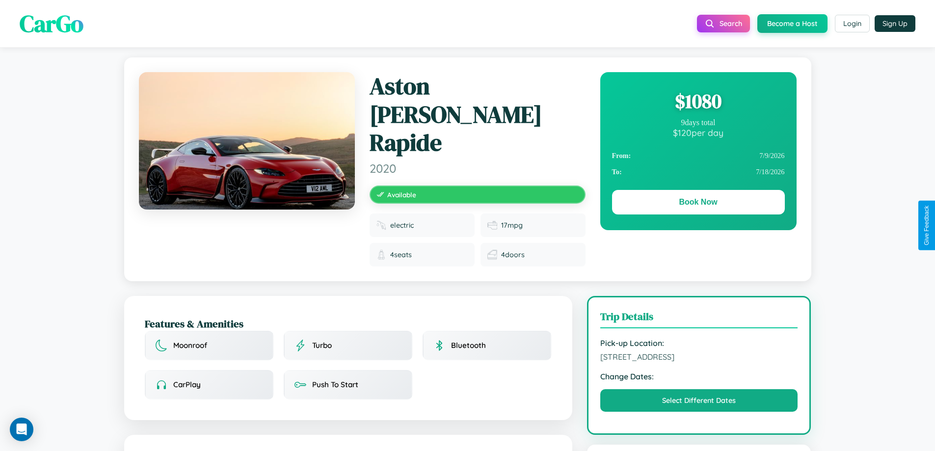
click at [698, 101] on div "$ 1080" at bounding box center [698, 101] width 173 height 27
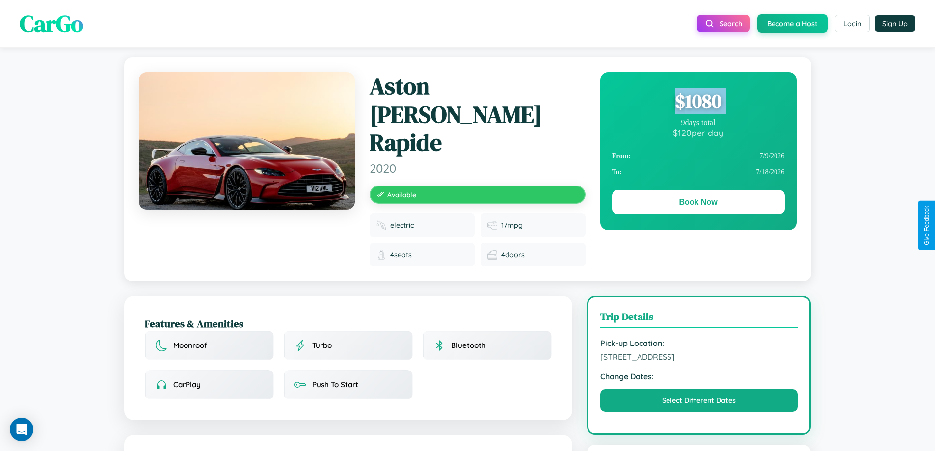
click at [698, 101] on div "$ 1080" at bounding box center [698, 101] width 173 height 27
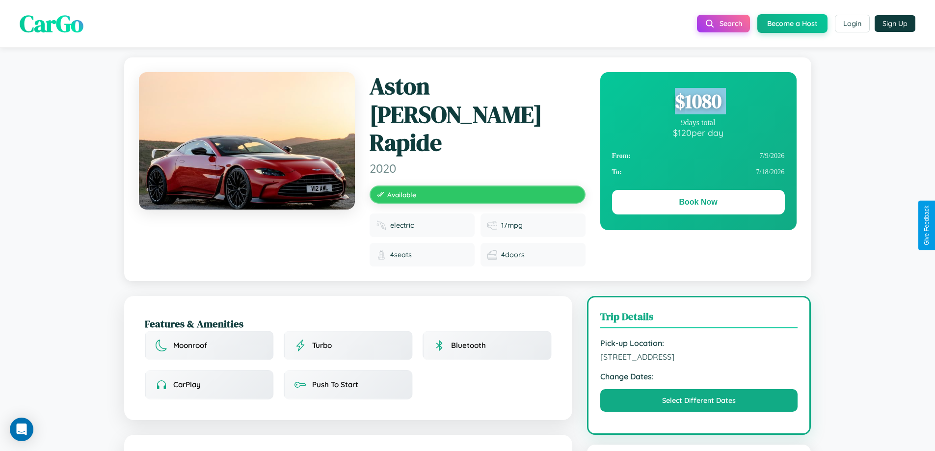
click at [698, 101] on div "$ 1080" at bounding box center [698, 101] width 173 height 27
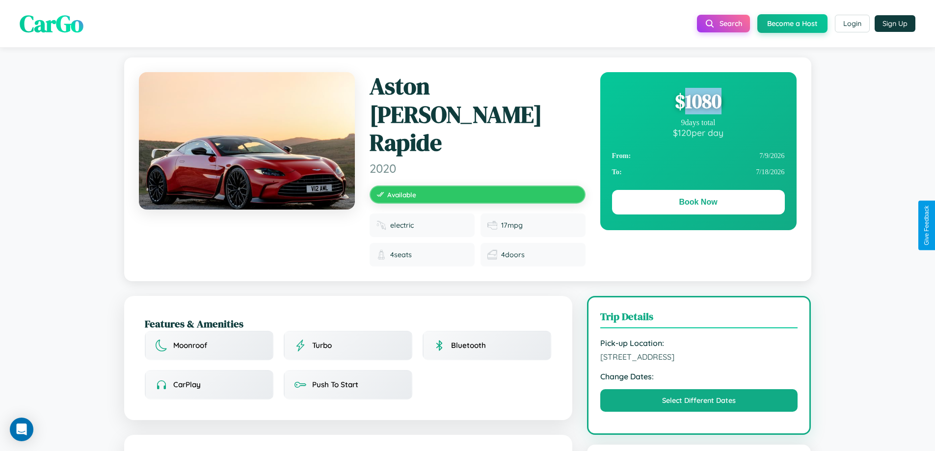
click at [698, 101] on div "$ 1080" at bounding box center [698, 101] width 173 height 27
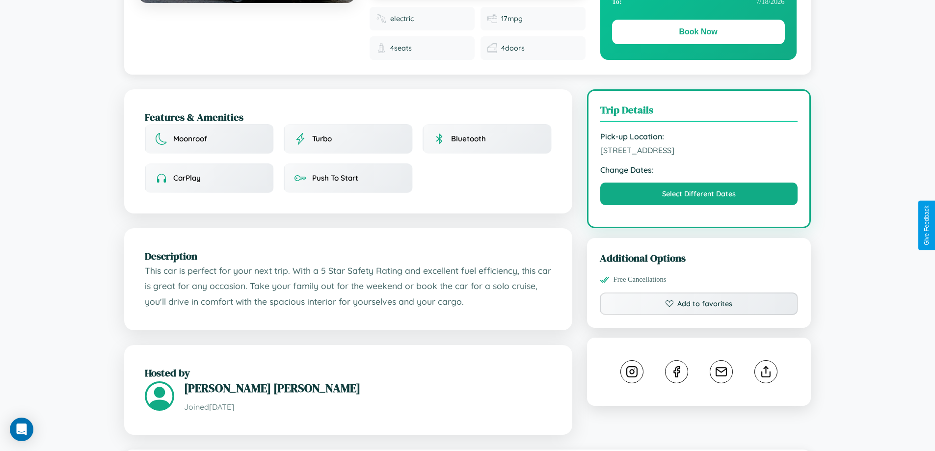
scroll to position [317, 0]
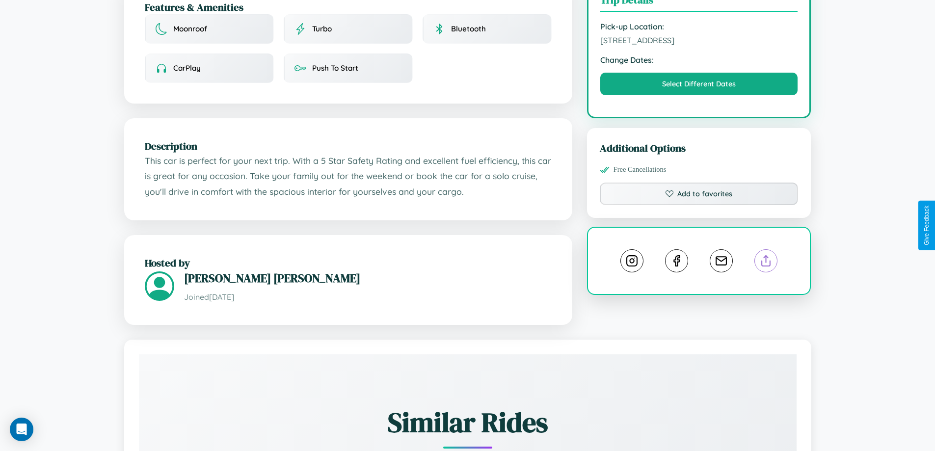
click at [766, 256] on line at bounding box center [766, 259] width 0 height 7
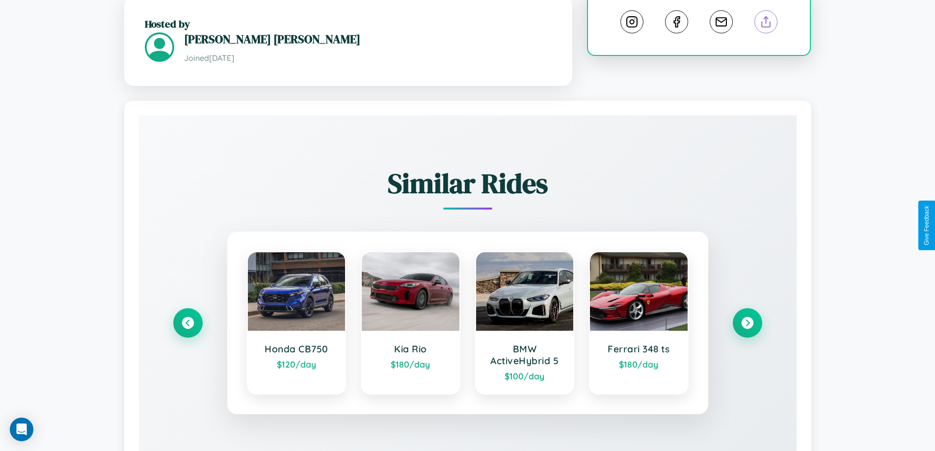
scroll to position [569, 0]
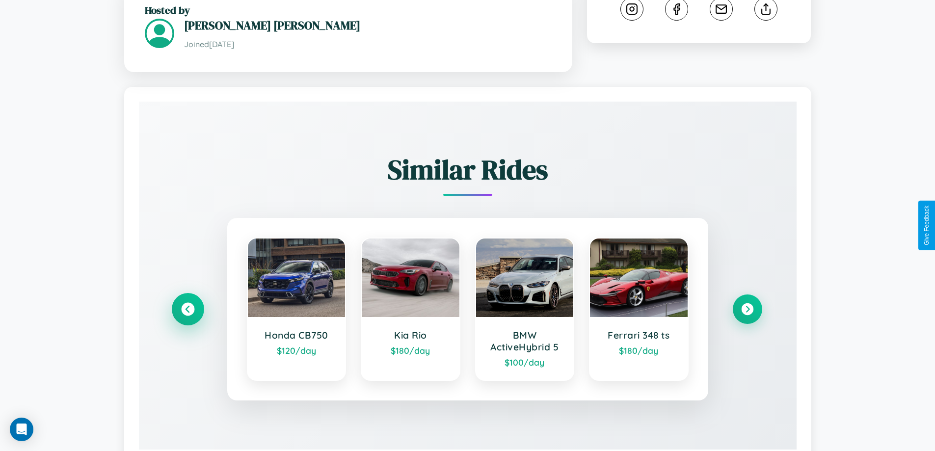
click at [187, 302] on icon at bounding box center [187, 308] width 13 height 13
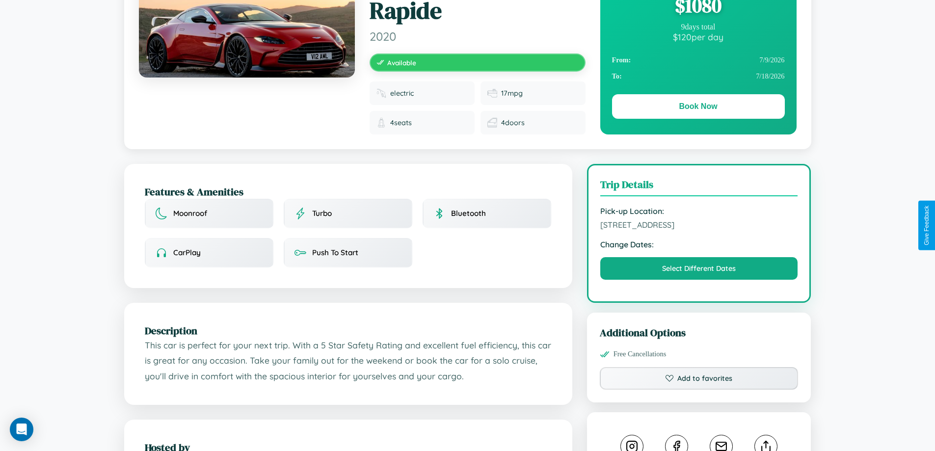
scroll to position [95, 0]
